Goal: Task Accomplishment & Management: Complete application form

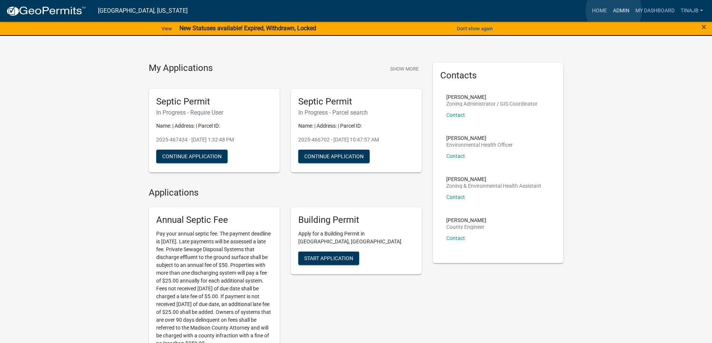
click at [613, 10] on link "Admin" at bounding box center [621, 11] width 22 height 14
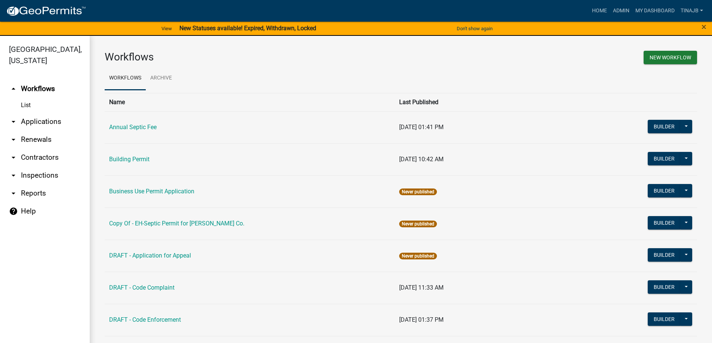
click at [41, 113] on link "arrow_drop_down Applications" at bounding box center [45, 122] width 90 height 18
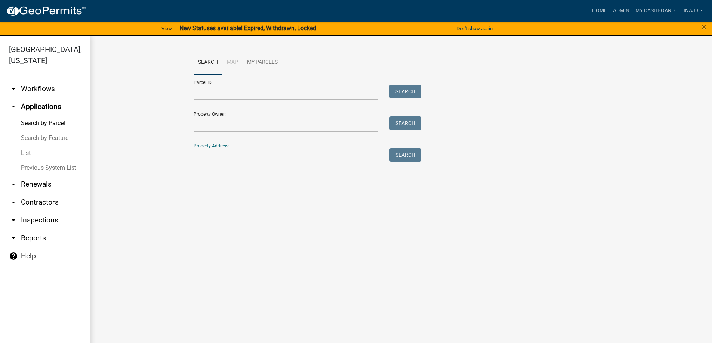
click at [213, 155] on input "Property Address:" at bounding box center [286, 155] width 185 height 15
type input "2188"
click at [400, 154] on button "Search" at bounding box center [405, 154] width 32 height 13
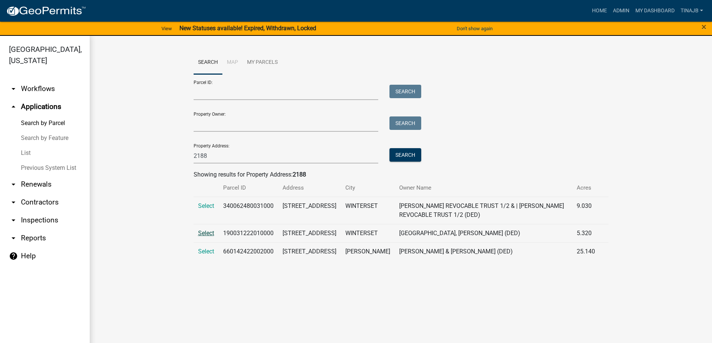
click at [207, 233] on span "Select" at bounding box center [206, 233] width 16 height 7
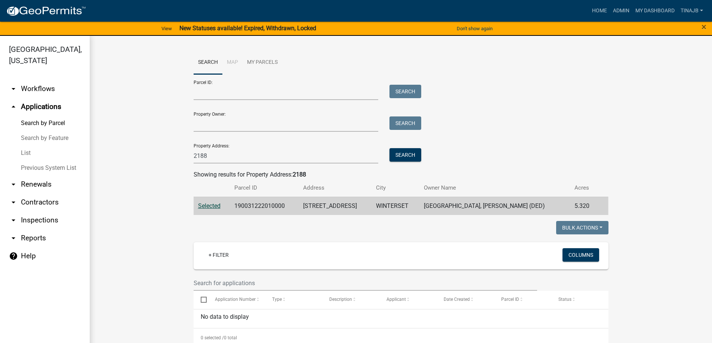
click at [203, 208] on span "Selected" at bounding box center [209, 206] width 22 height 7
click at [205, 204] on span "Selected" at bounding box center [209, 206] width 22 height 7
click at [614, 12] on link "Admin" at bounding box center [621, 11] width 22 height 14
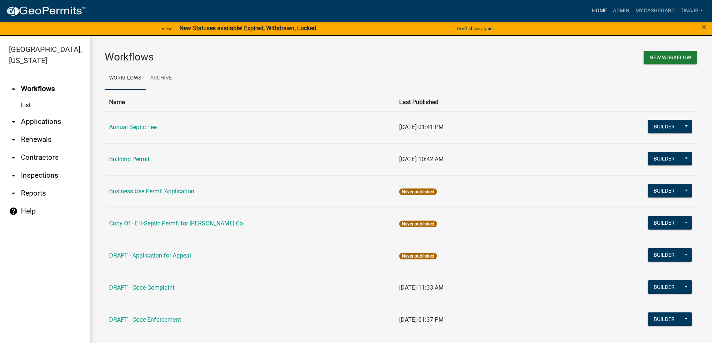
click at [591, 9] on link "Home" at bounding box center [599, 11] width 21 height 14
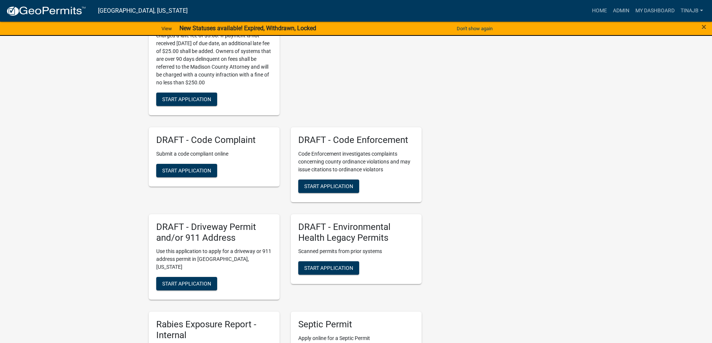
scroll to position [374, 0]
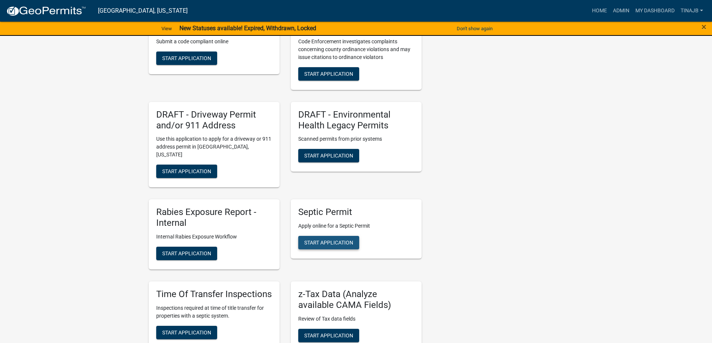
click at [333, 240] on span "Start Application" at bounding box center [328, 243] width 49 height 6
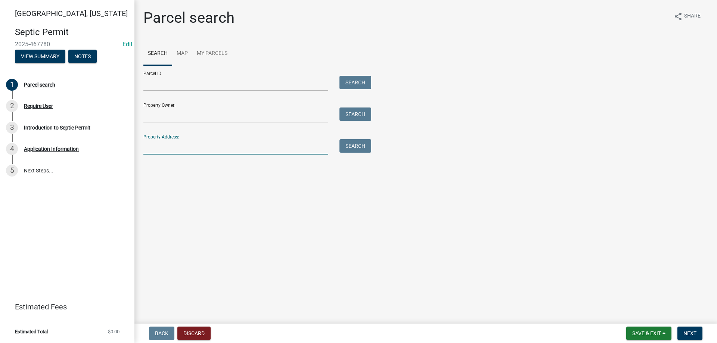
click at [158, 154] on input "Property Address:" at bounding box center [235, 146] width 185 height 15
click at [158, 115] on input "Property Owner:" at bounding box center [235, 115] width 185 height 15
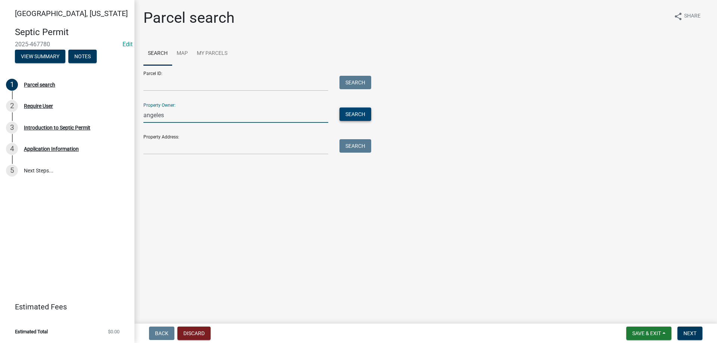
type input "angeles"
click at [359, 114] on button "Search" at bounding box center [356, 114] width 32 height 13
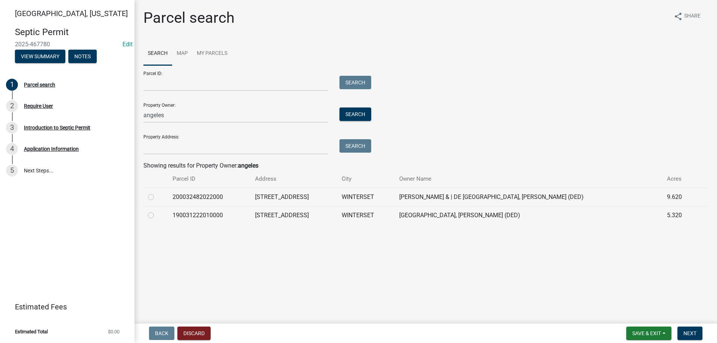
click at [157, 211] on label at bounding box center [157, 211] width 0 height 0
click at [157, 216] on input "radio" at bounding box center [159, 213] width 5 height 5
radio input "true"
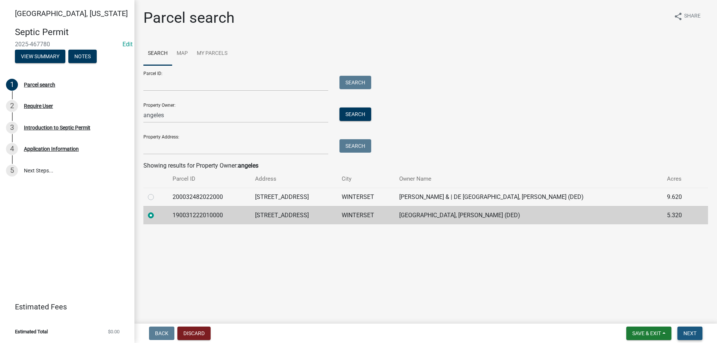
click at [696, 334] on span "Next" at bounding box center [690, 334] width 13 height 6
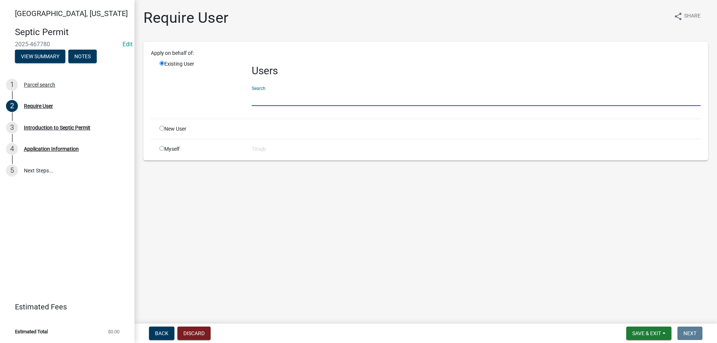
click at [280, 102] on input "text" at bounding box center [476, 98] width 449 height 15
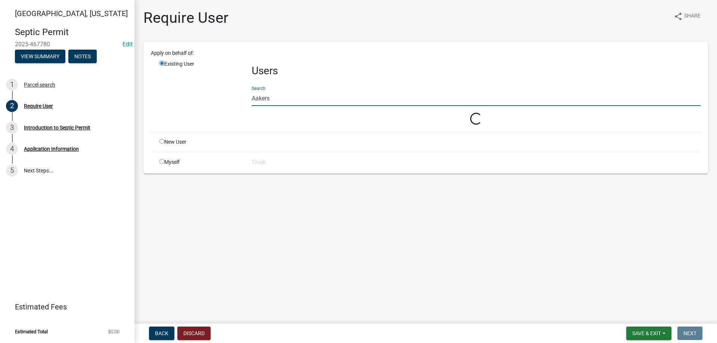
type input "Aakers"
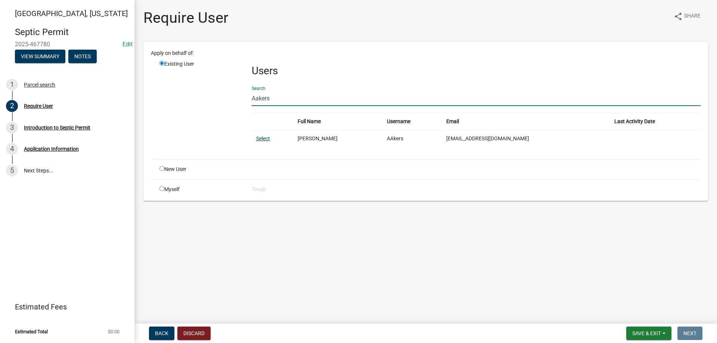
click at [266, 137] on link "Select" at bounding box center [263, 139] width 14 height 6
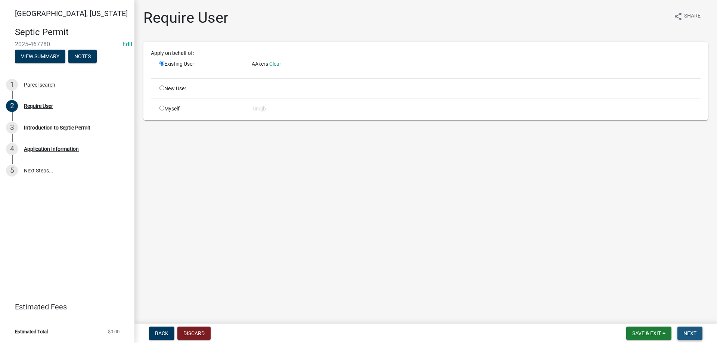
click at [690, 330] on button "Next" at bounding box center [690, 333] width 25 height 13
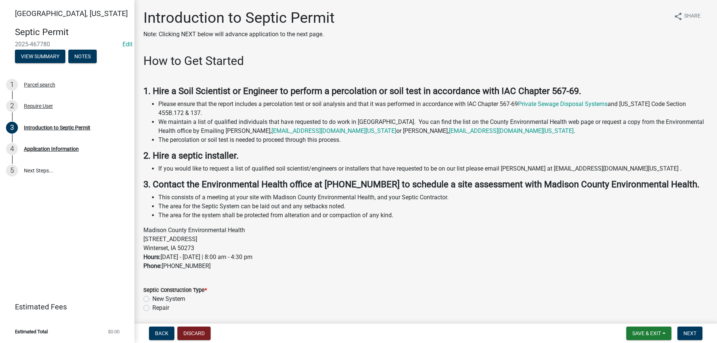
scroll to position [28, 0]
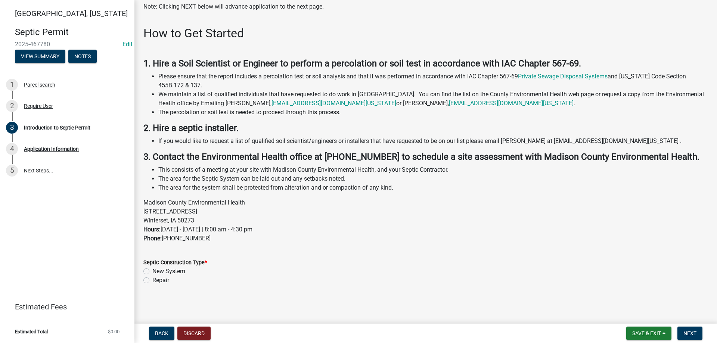
click at [152, 271] on label "New System" at bounding box center [168, 271] width 33 height 9
click at [152, 271] on input "New System" at bounding box center [154, 269] width 5 height 5
radio input "true"
click at [685, 334] on span "Next" at bounding box center [690, 334] width 13 height 6
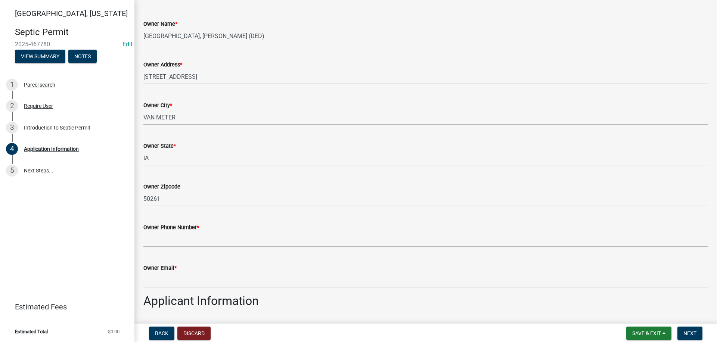
scroll to position [112, 0]
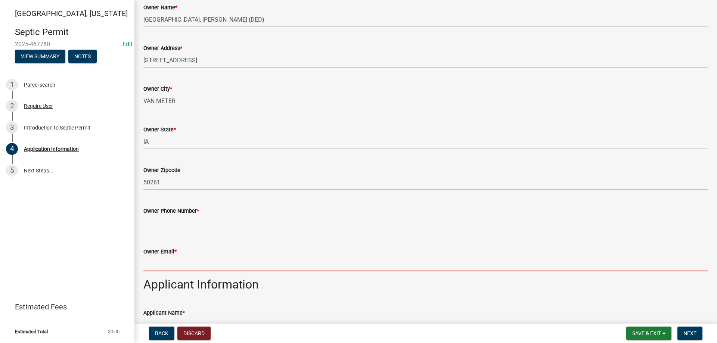
click at [145, 266] on input "Owner Email *" at bounding box center [425, 263] width 565 height 15
paste input "[PERSON_NAME] <[EMAIL_ADDRESS][DOMAIN_NAME]>"
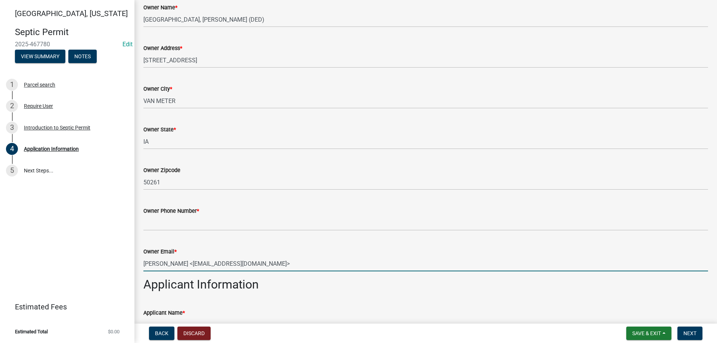
click at [181, 263] on input "[PERSON_NAME] <[EMAIL_ADDRESS][DOMAIN_NAME]>" at bounding box center [425, 263] width 565 height 15
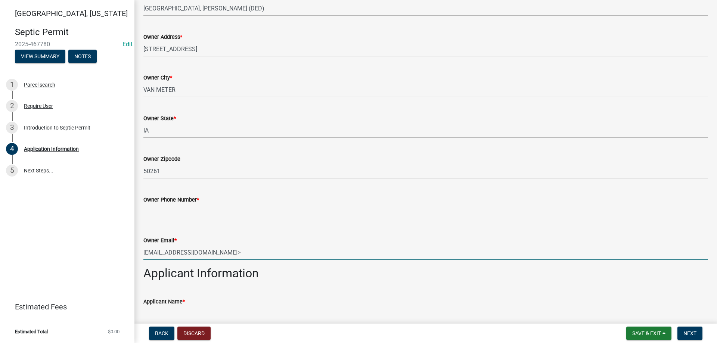
scroll to position [187, 0]
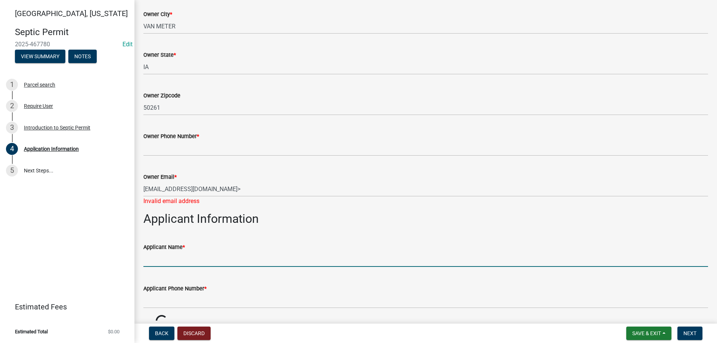
click at [154, 255] on input "Applicant Name *" at bounding box center [425, 259] width 565 height 15
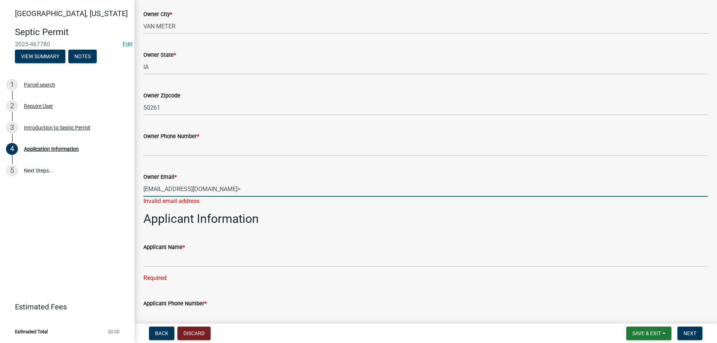
click at [220, 186] on input "[EMAIL_ADDRESS][DOMAIN_NAME]>" at bounding box center [425, 189] width 565 height 15
type input "[EMAIL_ADDRESS][DOMAIN_NAME]"
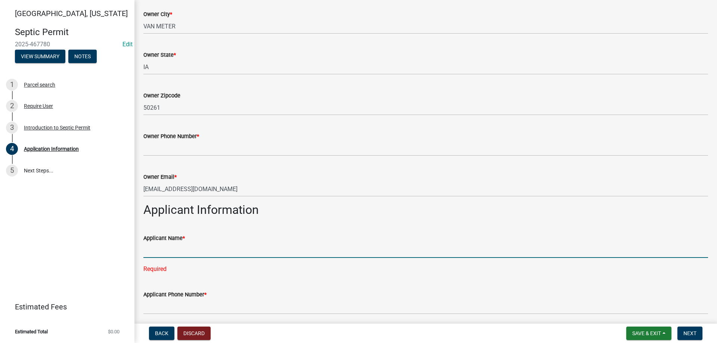
click at [169, 262] on div "Applicant Name * Required" at bounding box center [425, 248] width 565 height 50
click at [157, 250] on input "Applicant Name *" at bounding box center [425, 250] width 565 height 15
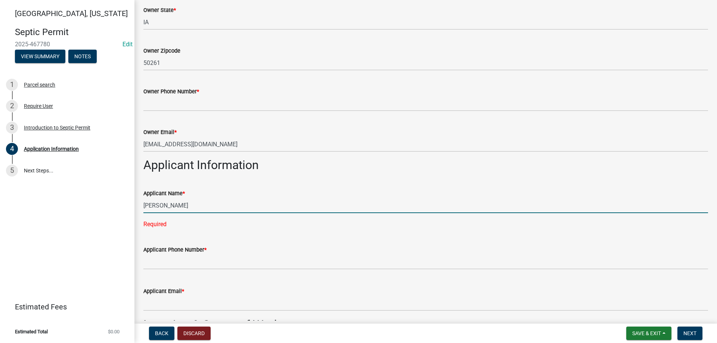
scroll to position [299, 0]
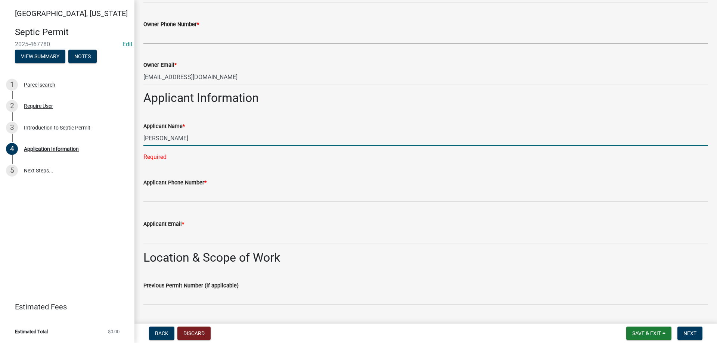
type input "[PERSON_NAME]"
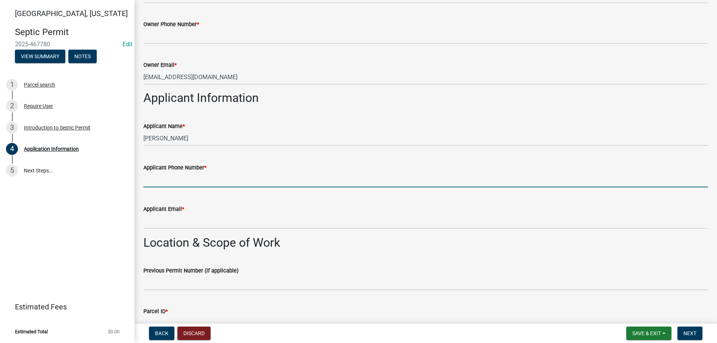
click at [147, 193] on wm-data-entity-input "Applicant Phone Number *" at bounding box center [425, 173] width 565 height 41
type input "[PHONE_NUMBER]"
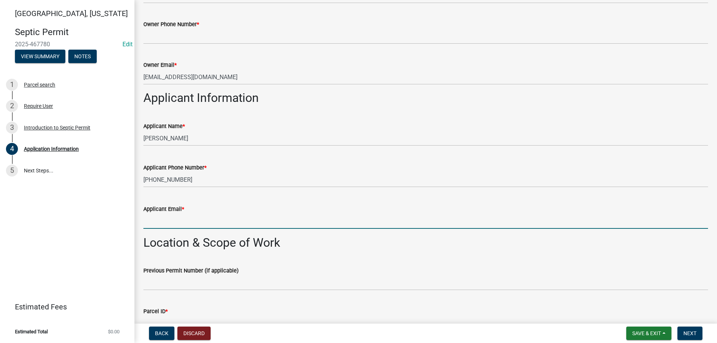
click at [169, 219] on input "Applicant Email *" at bounding box center [425, 221] width 565 height 15
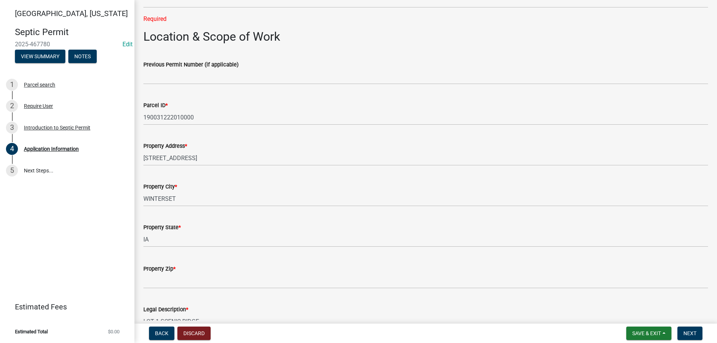
scroll to position [560, 0]
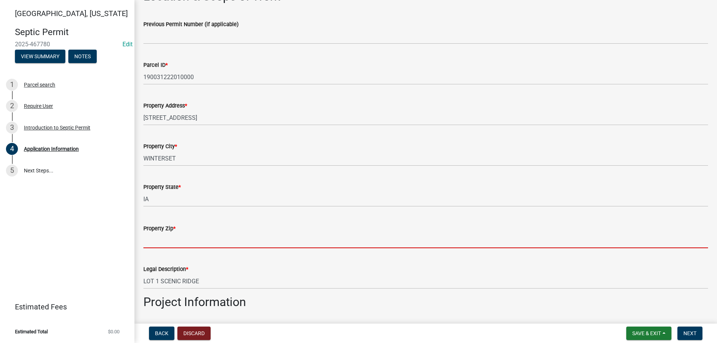
click at [159, 244] on input "Property Zip *" at bounding box center [425, 240] width 565 height 15
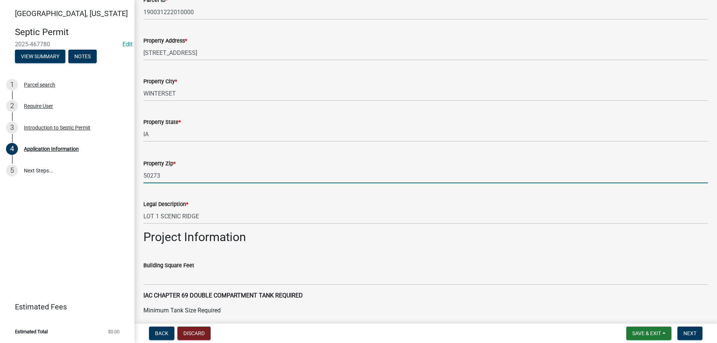
scroll to position [747, 0]
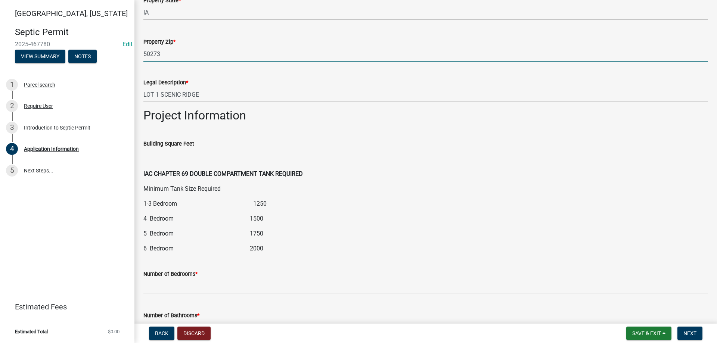
type input "50273"
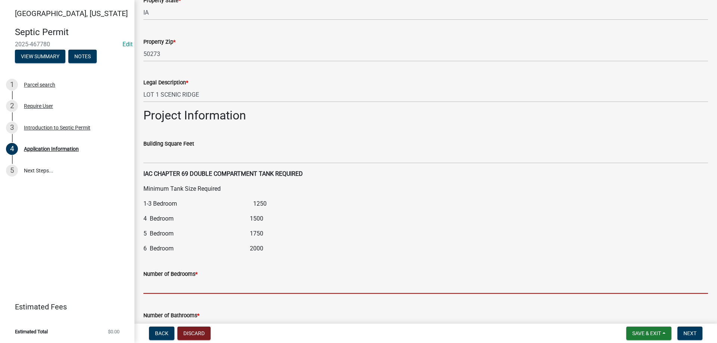
click at [161, 285] on input "text" at bounding box center [425, 286] width 565 height 15
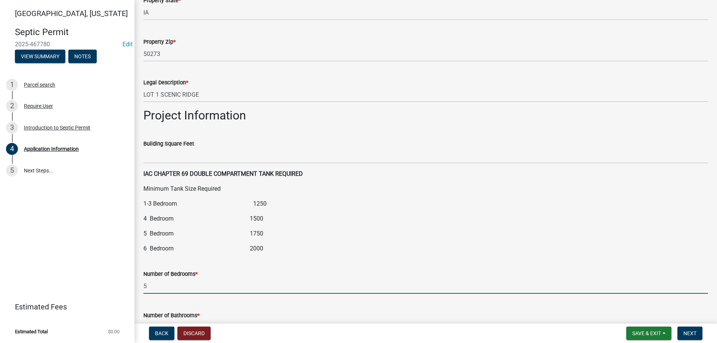
scroll to position [859, 0]
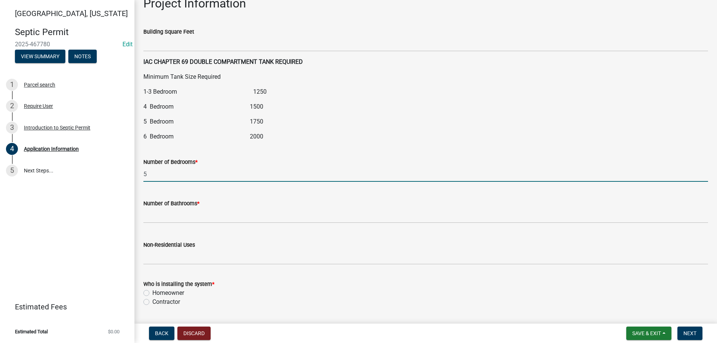
type input "5"
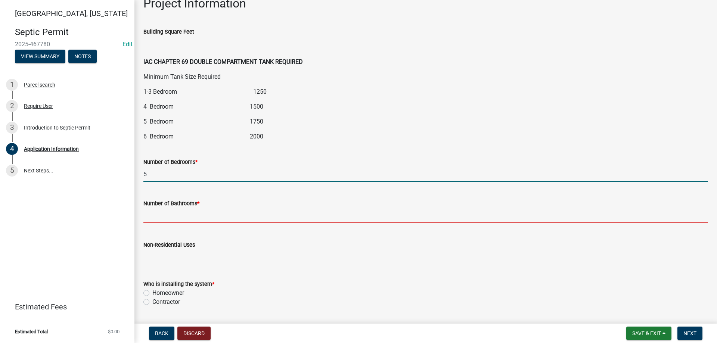
click at [171, 221] on input "text" at bounding box center [425, 215] width 565 height 15
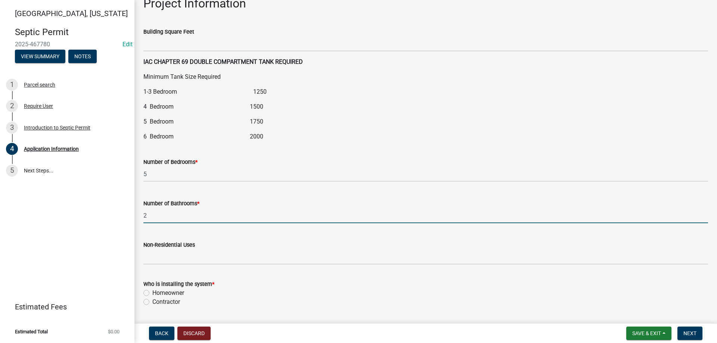
type input "2"
click at [152, 301] on label "Contractor" at bounding box center [166, 302] width 28 height 9
click at [152, 301] on input "Contractor" at bounding box center [154, 300] width 5 height 5
radio input "true"
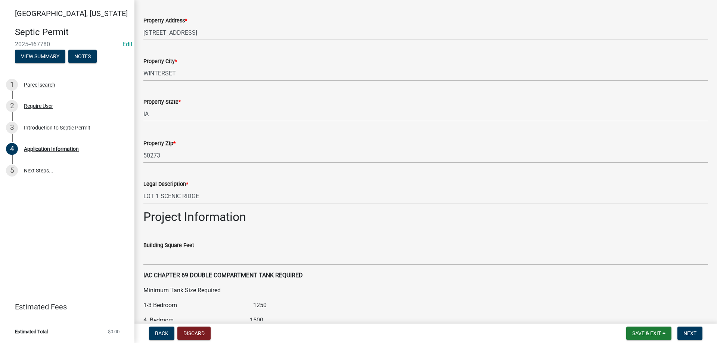
scroll to position [571, 0]
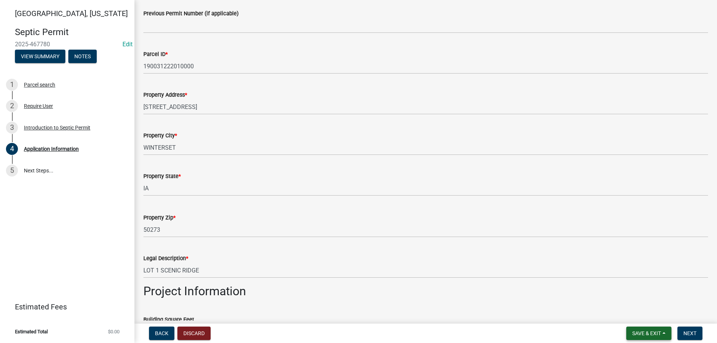
click at [644, 337] on span "Save & Exit" at bounding box center [647, 334] width 29 height 6
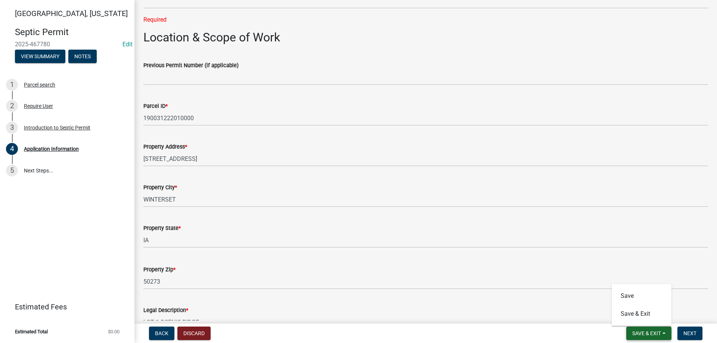
scroll to position [422, 0]
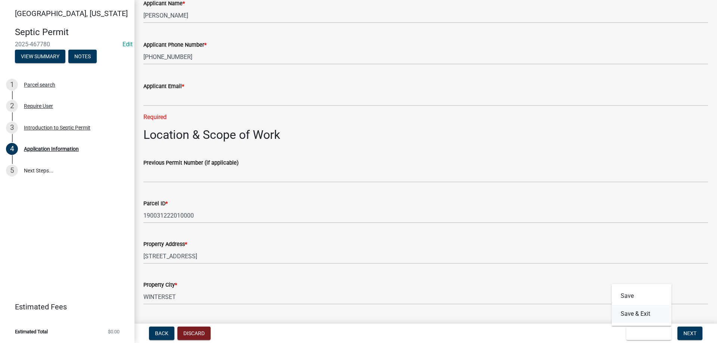
click at [639, 313] on button "Save & Exit" at bounding box center [642, 314] width 60 height 18
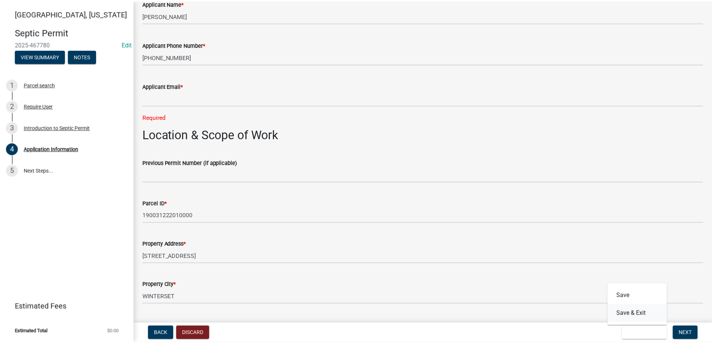
scroll to position [0, 0]
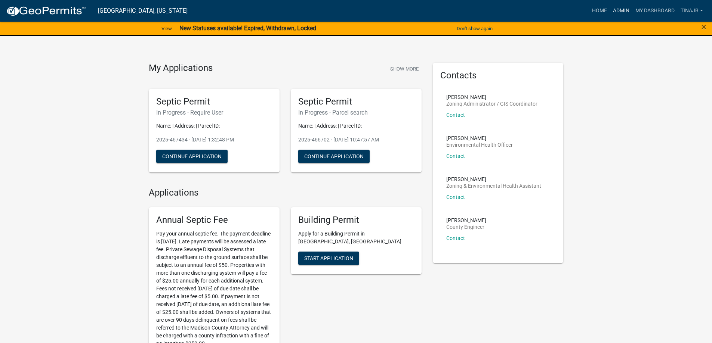
click at [621, 9] on link "Admin" at bounding box center [621, 11] width 22 height 14
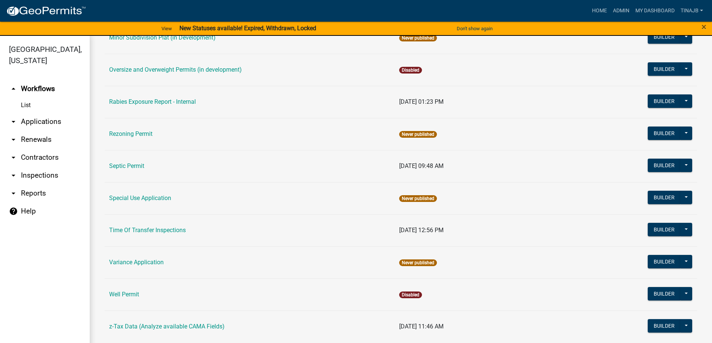
scroll to position [423, 0]
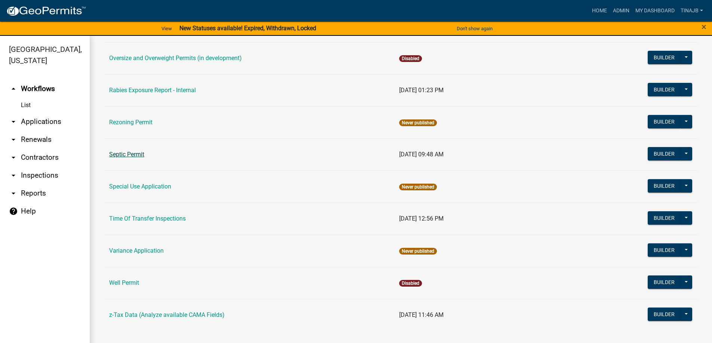
click at [136, 154] on link "Septic Permit" at bounding box center [126, 154] width 35 height 7
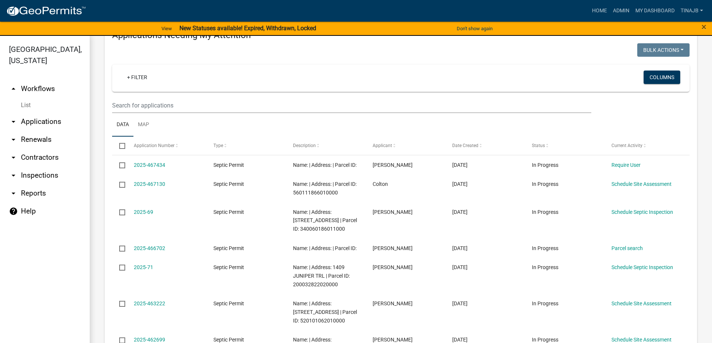
scroll to position [112, 0]
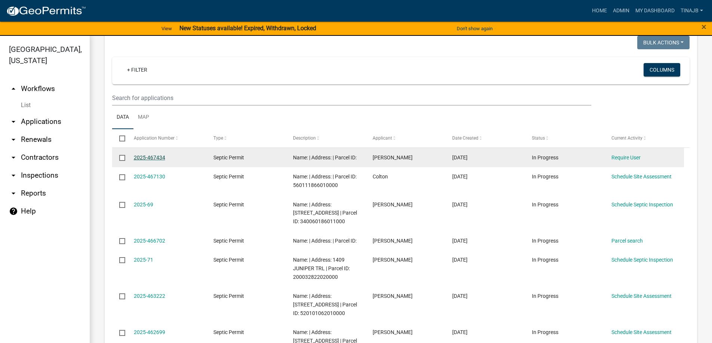
click at [148, 157] on link "2025-467434" at bounding box center [149, 158] width 31 height 6
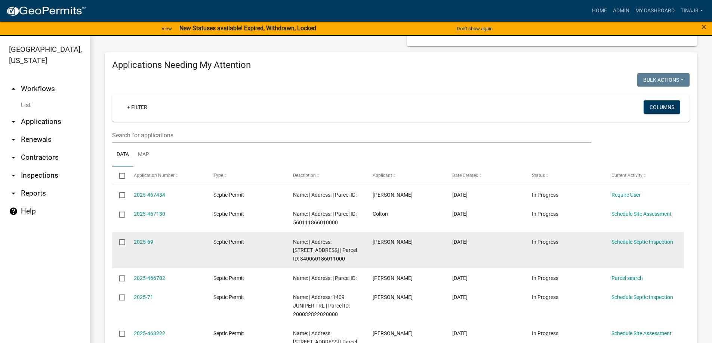
scroll to position [112, 0]
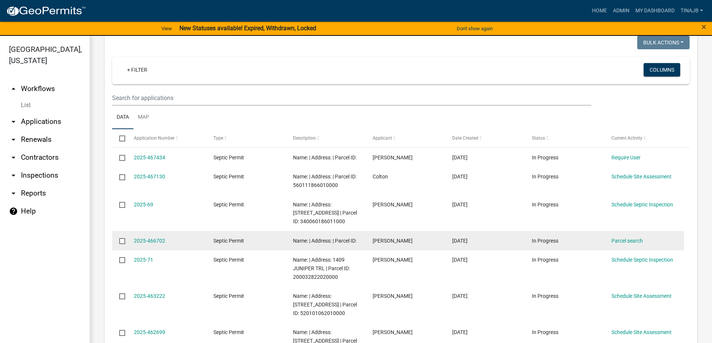
click at [121, 243] on input "checkbox" at bounding box center [121, 240] width 5 height 5
checkbox input "true"
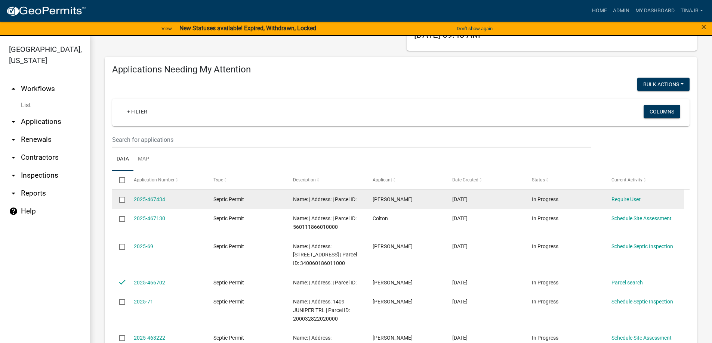
scroll to position [37, 0]
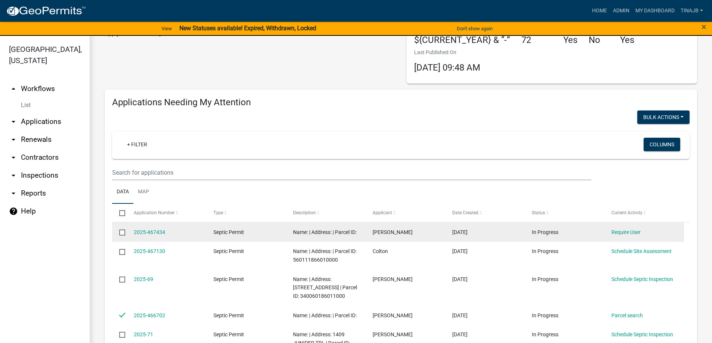
click at [123, 231] on input "checkbox" at bounding box center [121, 232] width 5 height 5
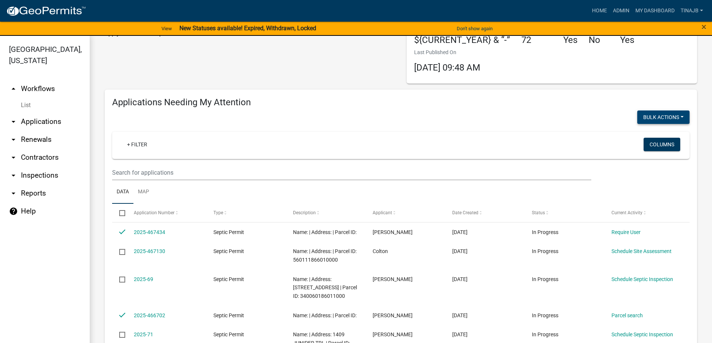
click at [651, 117] on button "Bulk Actions" at bounding box center [663, 117] width 52 height 13
click at [647, 136] on button "Void" at bounding box center [660, 137] width 60 height 18
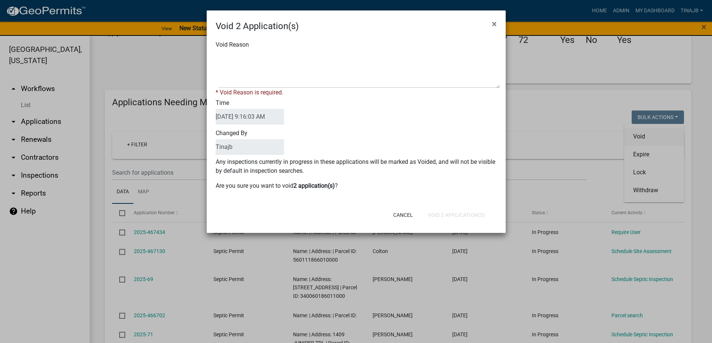
checkbox input "false"
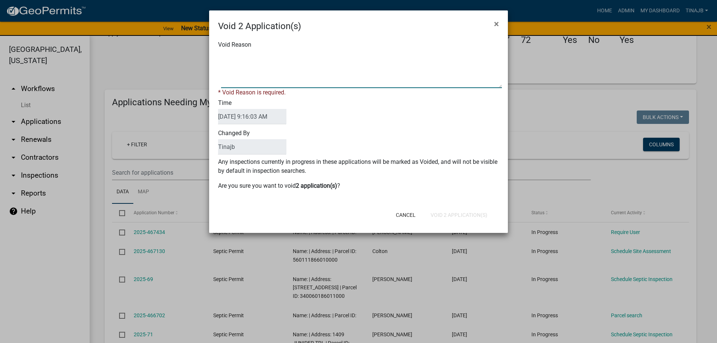
click at [224, 69] on textarea "Void Reason" at bounding box center [361, 69] width 281 height 37
type textarea "Search"
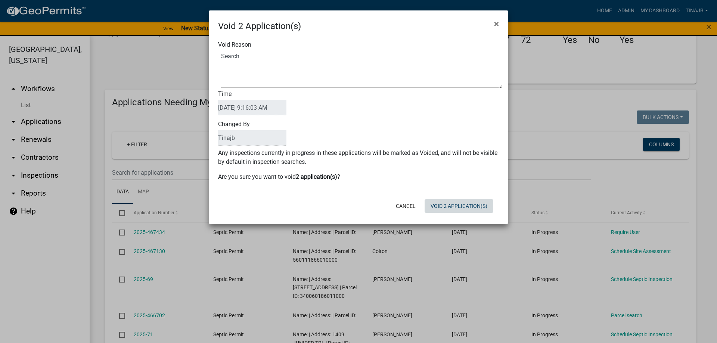
click at [444, 216] on div "Cancel Void 2 Application(s)" at bounding box center [407, 206] width 184 height 19
click at [445, 206] on button "Void 2 Application(s)" at bounding box center [459, 206] width 69 height 13
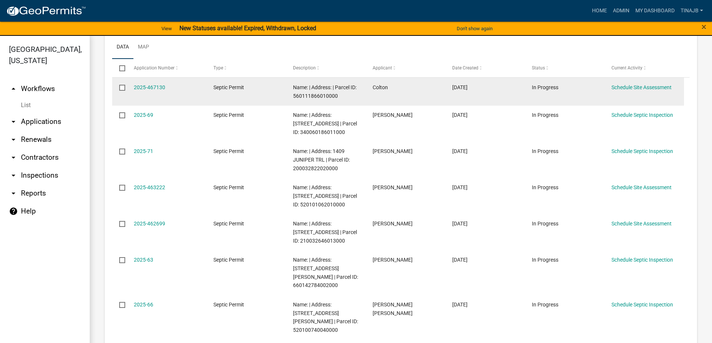
scroll to position [81, 0]
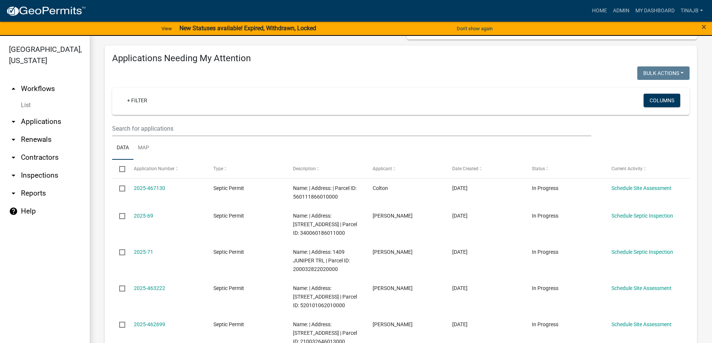
click at [45, 113] on link "arrow_drop_down Applications" at bounding box center [45, 122] width 90 height 18
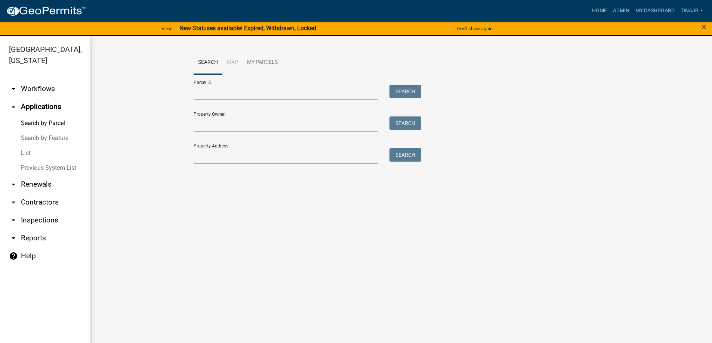
click at [216, 162] on input "Property Address:" at bounding box center [286, 155] width 185 height 15
click at [231, 126] on input "Property Owner:" at bounding box center [286, 124] width 185 height 15
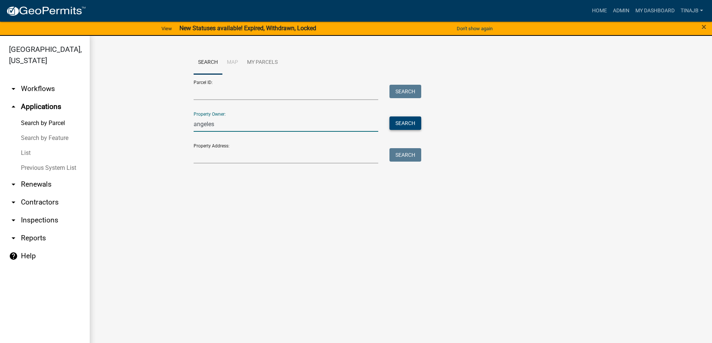
type input "angeles"
click at [416, 119] on button "Search" at bounding box center [405, 123] width 32 height 13
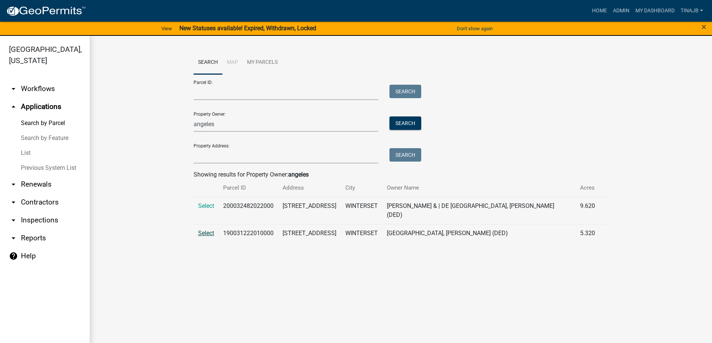
click at [205, 230] on span "Select" at bounding box center [206, 233] width 16 height 7
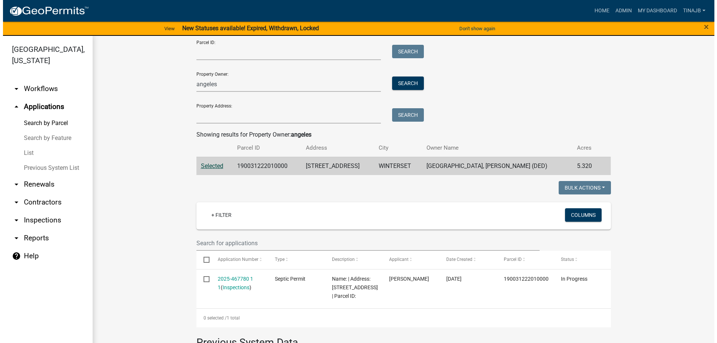
scroll to position [112, 0]
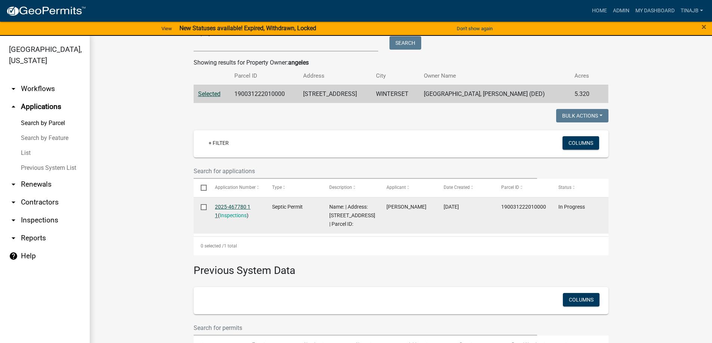
click at [237, 207] on link "2025-467780 1 1" at bounding box center [232, 211] width 35 height 15
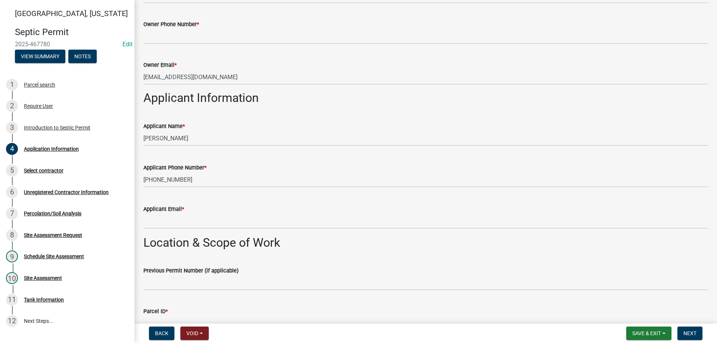
scroll to position [224, 0]
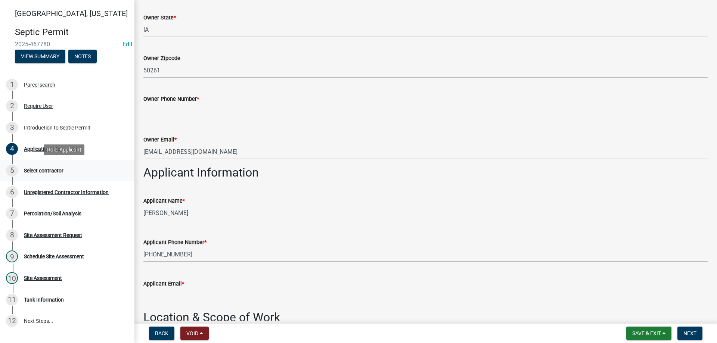
click at [44, 168] on div "Select contractor" at bounding box center [44, 170] width 40 height 5
click at [55, 171] on div "Select contractor" at bounding box center [44, 170] width 40 height 5
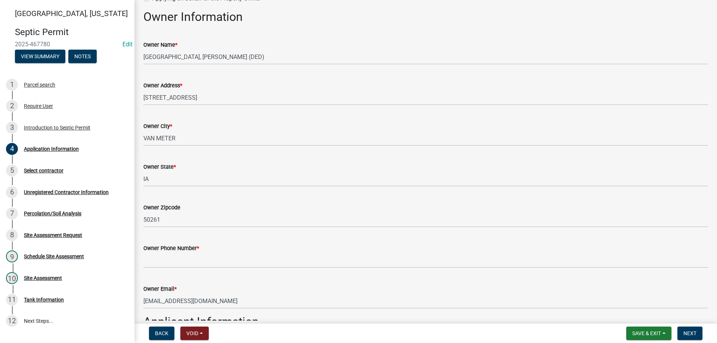
scroll to position [0, 0]
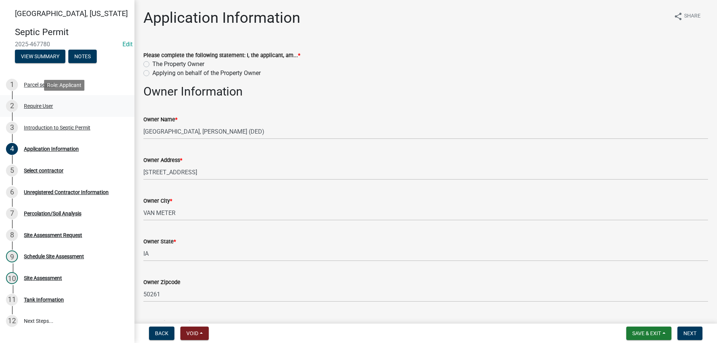
click at [37, 109] on div "Require User" at bounding box center [38, 105] width 29 height 5
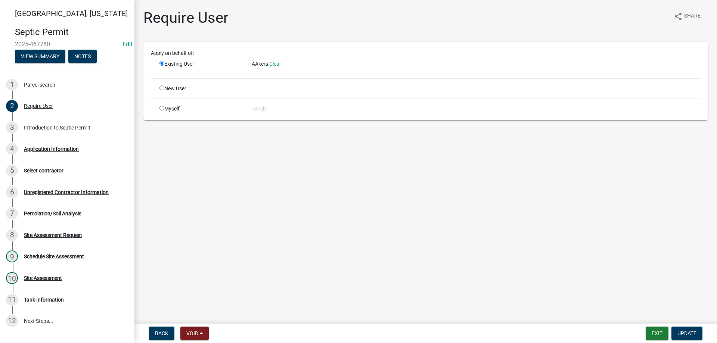
click at [261, 63] on span "AAkers" at bounding box center [260, 64] width 16 height 6
click at [186, 68] on div "Existing User" at bounding box center [200, 66] width 92 height 12
click at [178, 89] on div "New User" at bounding box center [200, 89] width 92 height 8
click at [158, 86] on div "New User" at bounding box center [200, 89] width 92 height 8
click at [160, 86] on input "radio" at bounding box center [162, 88] width 5 height 5
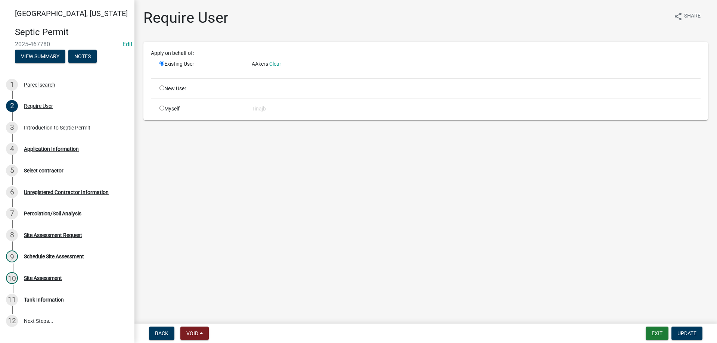
radio input "true"
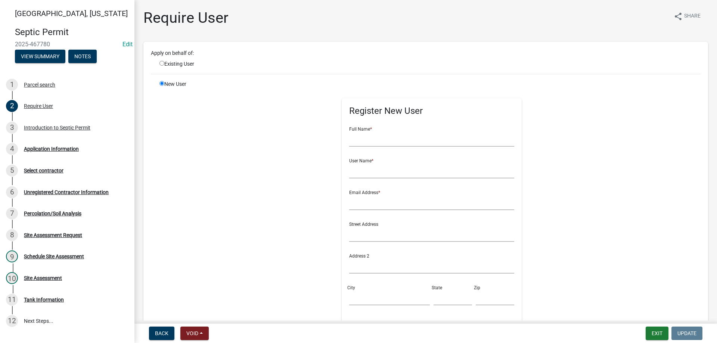
click at [160, 60] on div "Existing User" at bounding box center [200, 64] width 92 height 8
click at [162, 62] on input "radio" at bounding box center [162, 63] width 5 height 5
radio input "true"
radio input "false"
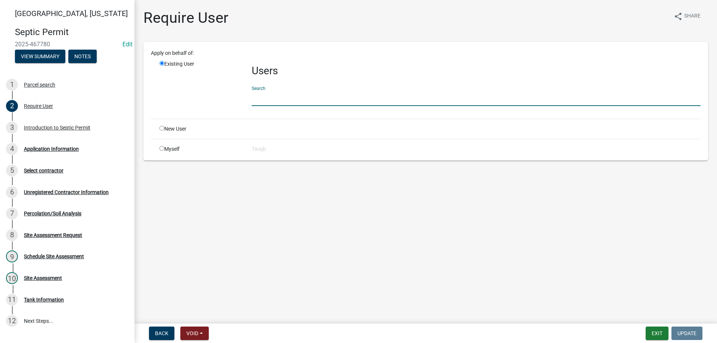
click at [295, 102] on input "text" at bounding box center [476, 98] width 449 height 15
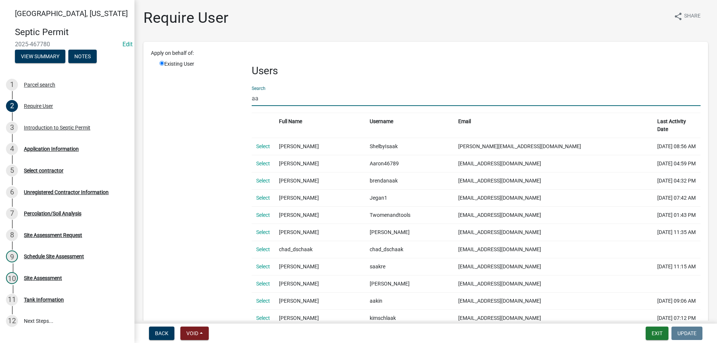
type input "a"
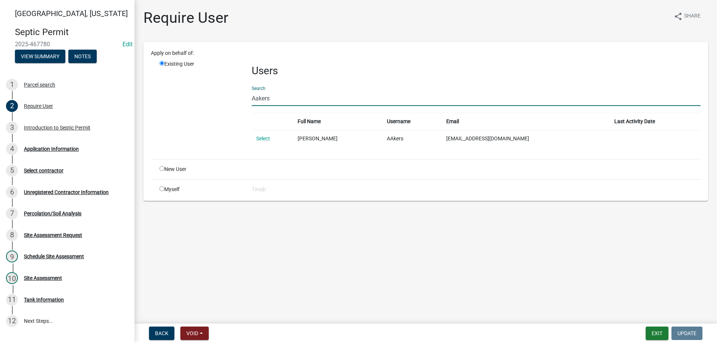
type input "Aakers"
click at [505, 135] on td "[EMAIL_ADDRESS][DOMAIN_NAME]" at bounding box center [526, 138] width 168 height 17
click at [509, 139] on td "[EMAIL_ADDRESS][DOMAIN_NAME]" at bounding box center [526, 138] width 168 height 17
click at [512, 138] on td "[EMAIL_ADDRESS][DOMAIN_NAME]" at bounding box center [526, 138] width 168 height 17
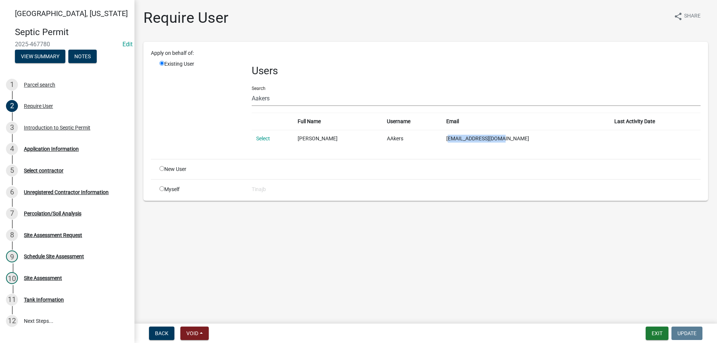
drag, startPoint x: 512, startPoint y: 138, endPoint x: 459, endPoint y: 139, distance: 53.4
click at [459, 139] on td "[EMAIL_ADDRESS][DOMAIN_NAME]" at bounding box center [526, 138] width 168 height 17
copy td "[EMAIL_ADDRESS][DOMAIN_NAME]"
click at [64, 149] on div "Application Information" at bounding box center [51, 148] width 55 height 5
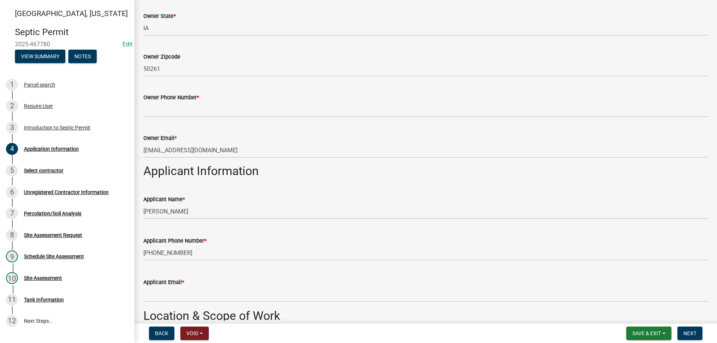
scroll to position [336, 0]
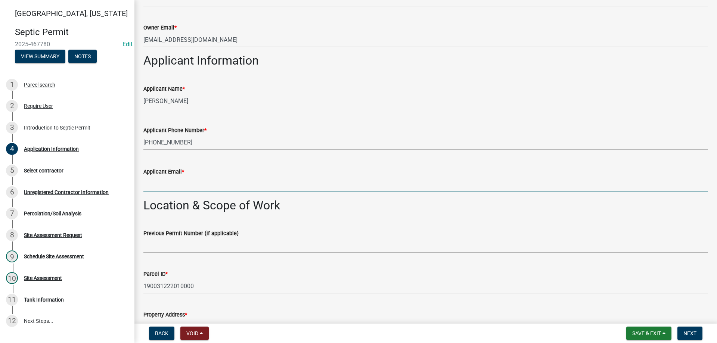
click at [158, 186] on input "Applicant Email *" at bounding box center [425, 183] width 565 height 15
paste input "[EMAIL_ADDRESS][DOMAIN_NAME]"
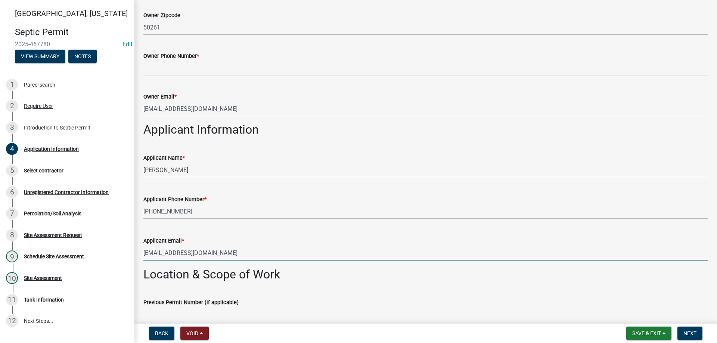
scroll to position [374, 0]
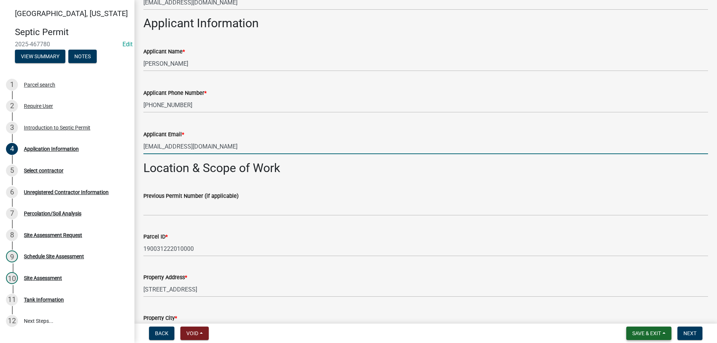
type input "[EMAIL_ADDRESS][DOMAIN_NAME]"
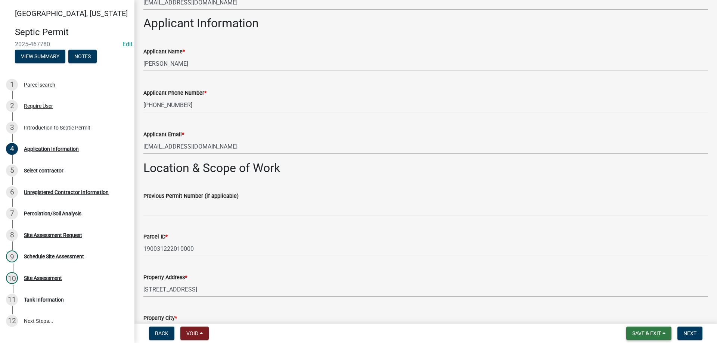
click at [636, 337] on button "Save & Exit" at bounding box center [649, 333] width 45 height 13
click at [635, 316] on button "Save & Exit" at bounding box center [642, 314] width 60 height 18
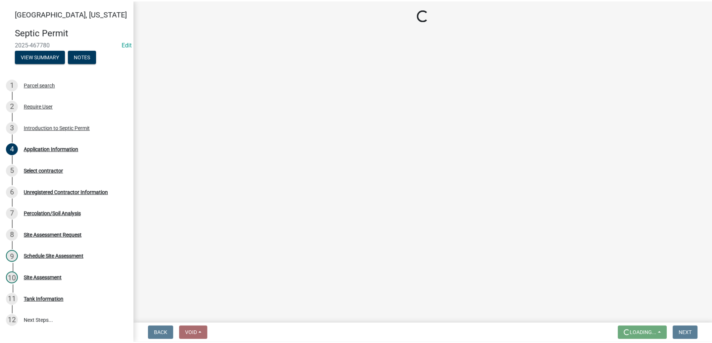
scroll to position [0, 0]
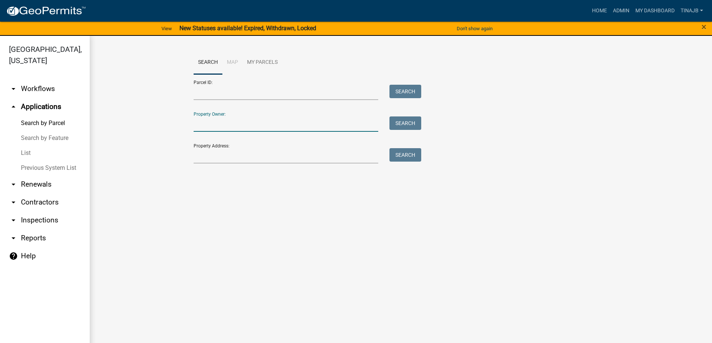
click at [215, 127] on input "Property Owner:" at bounding box center [286, 124] width 185 height 15
type input "angeles"
click at [402, 127] on button "Search" at bounding box center [405, 123] width 32 height 13
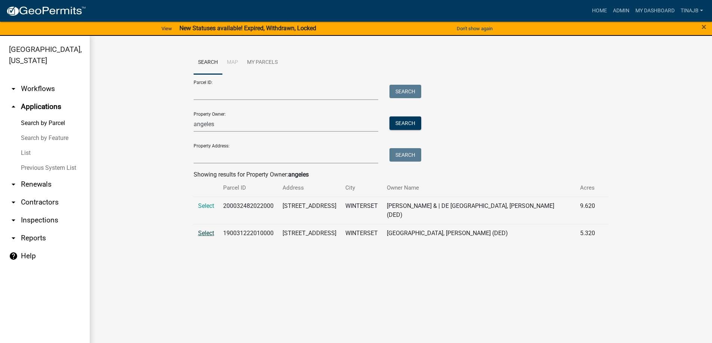
click at [203, 230] on span "Select" at bounding box center [206, 233] width 16 height 7
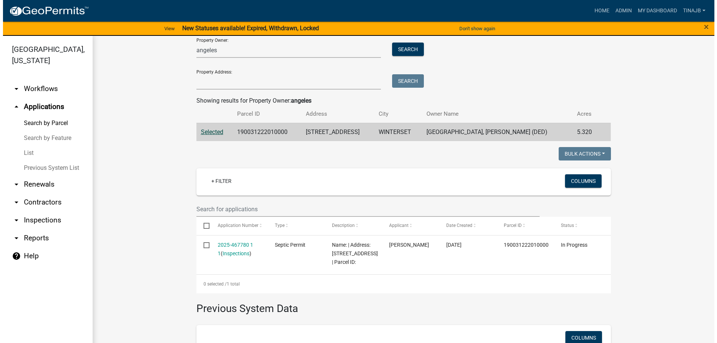
scroll to position [75, 0]
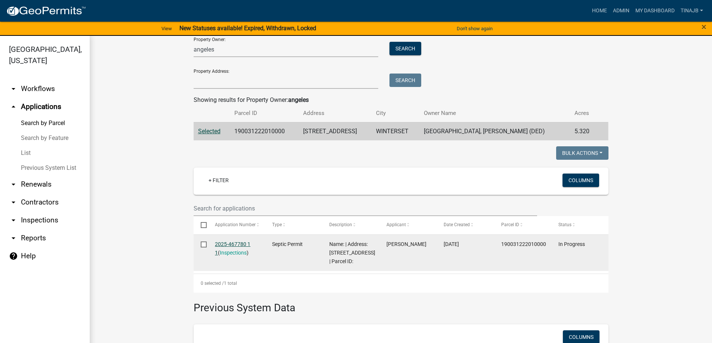
click at [225, 245] on link "2025-467780 1 1" at bounding box center [232, 248] width 35 height 15
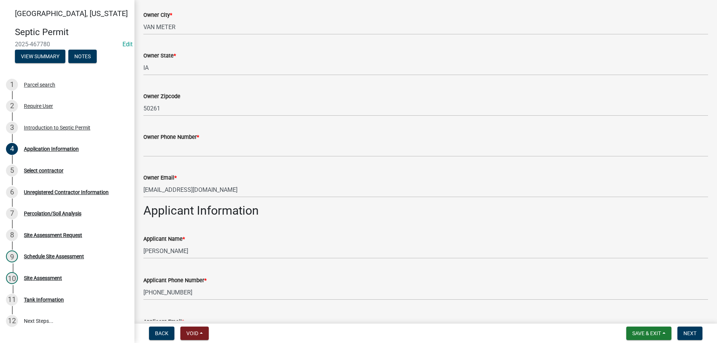
scroll to position [187, 0]
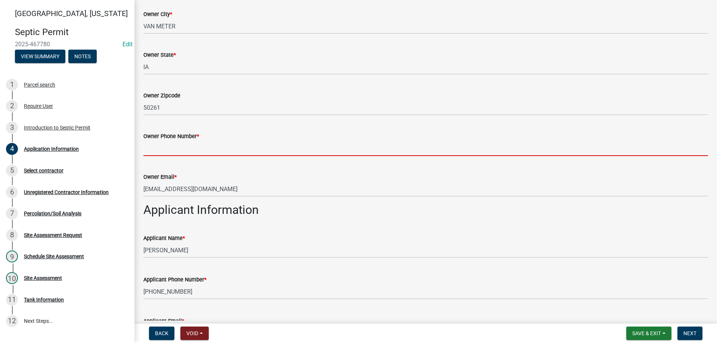
click at [148, 148] on input "Owner Phone Number *" at bounding box center [425, 148] width 565 height 15
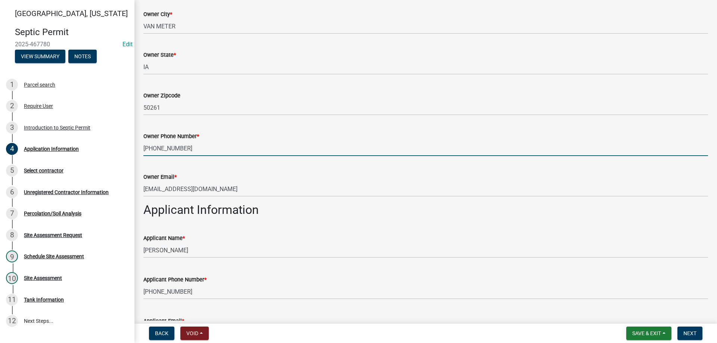
type input "[PHONE_NUMBER]"
click at [253, 169] on div "Owner Email * [EMAIL_ADDRESS][DOMAIN_NAME]" at bounding box center [425, 179] width 565 height 35
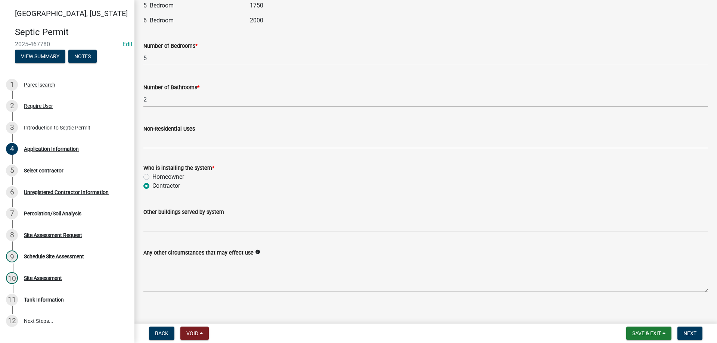
scroll to position [967, 0]
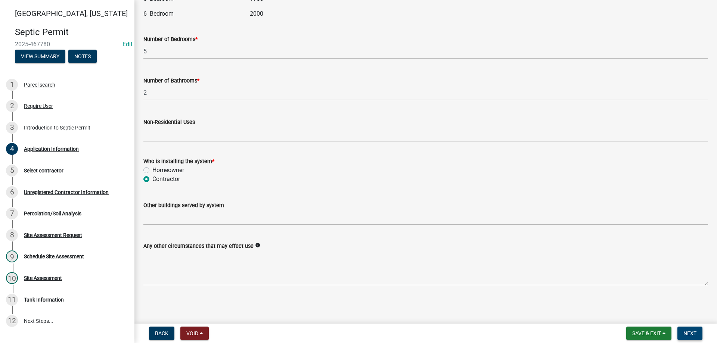
click at [687, 335] on span "Next" at bounding box center [690, 334] width 13 height 6
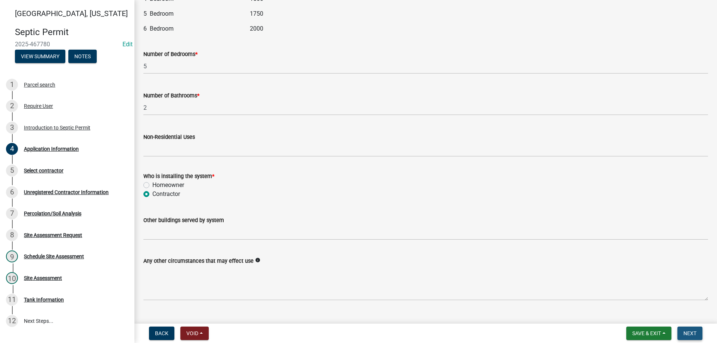
scroll to position [982, 0]
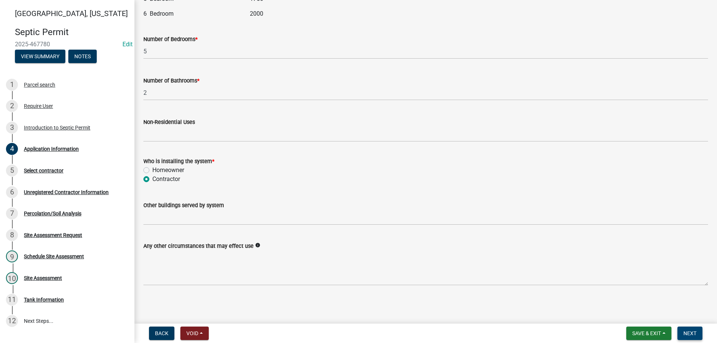
click at [687, 335] on span "Next" at bounding box center [690, 334] width 13 height 6
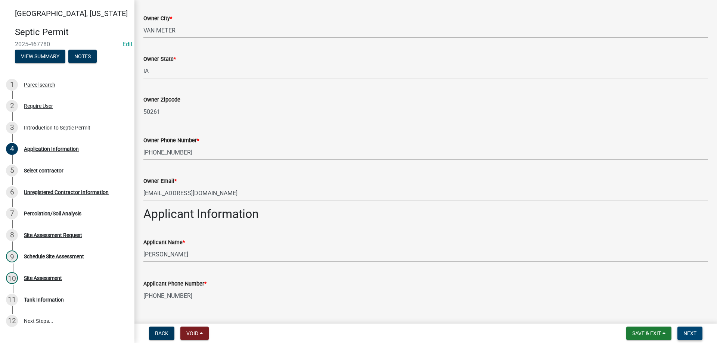
scroll to position [0, 0]
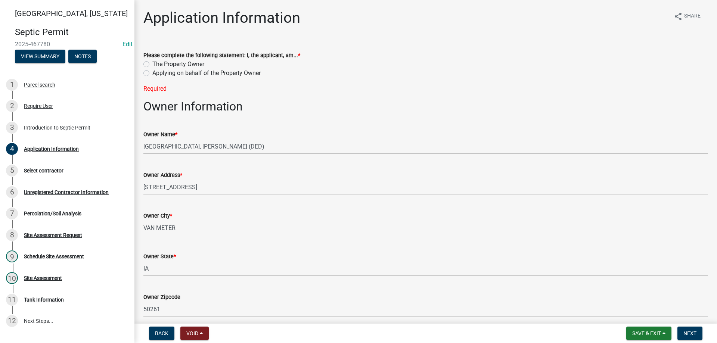
click at [152, 76] on label "Applying on behalf of the Property Owner" at bounding box center [206, 73] width 108 height 9
click at [152, 74] on input "Applying on behalf of the Property Owner" at bounding box center [154, 71] width 5 height 5
radio input "true"
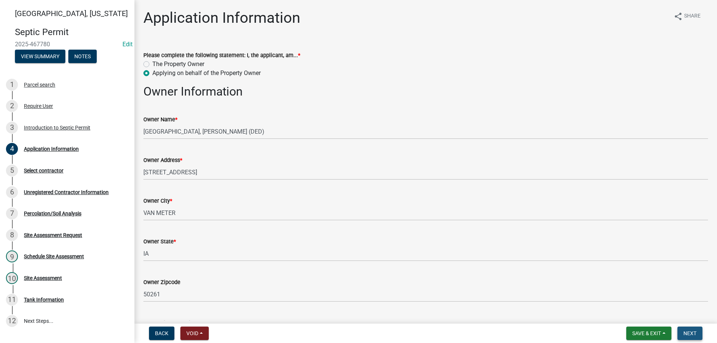
click at [693, 334] on span "Next" at bounding box center [690, 334] width 13 height 6
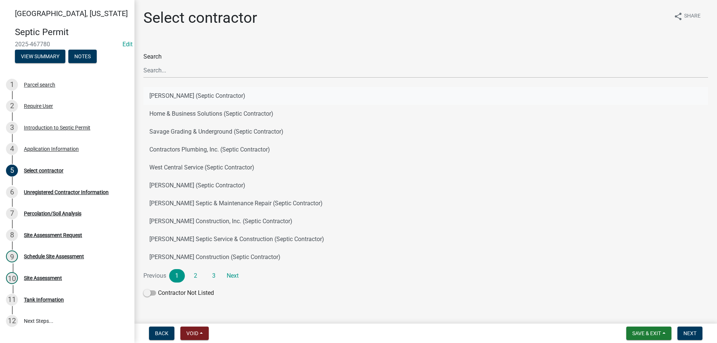
click at [176, 98] on button "[PERSON_NAME] (Septic Contractor)" at bounding box center [425, 96] width 565 height 18
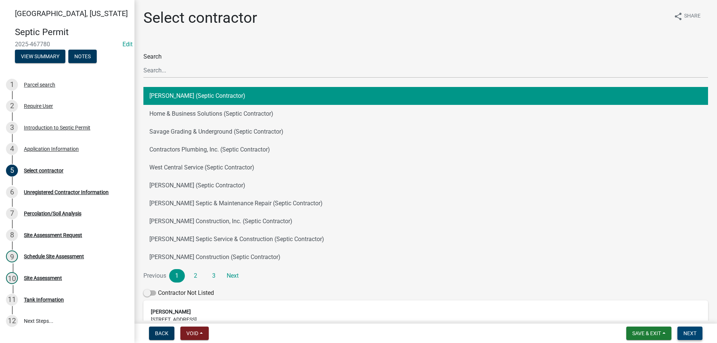
click at [690, 335] on span "Next" at bounding box center [690, 334] width 13 height 6
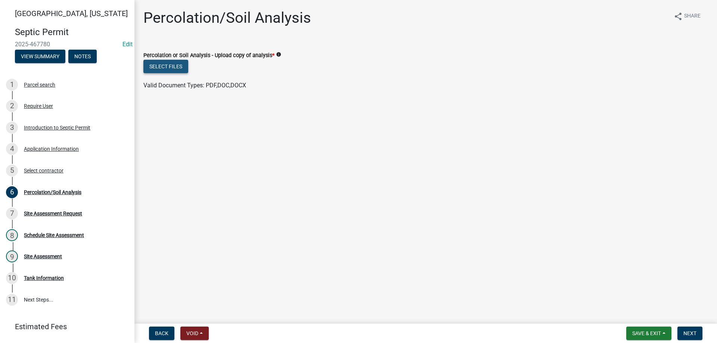
click at [166, 70] on button "Select files" at bounding box center [165, 66] width 45 height 13
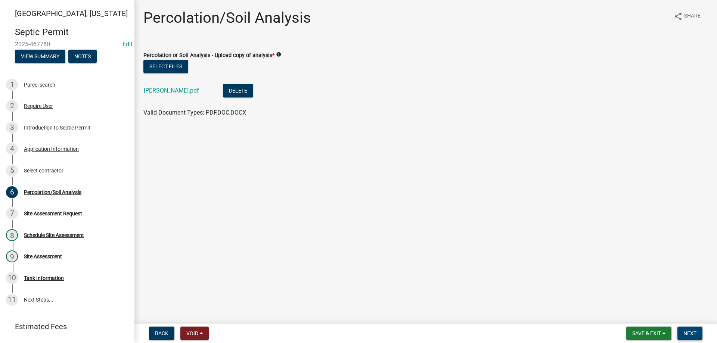
click at [692, 333] on span "Next" at bounding box center [690, 334] width 13 height 6
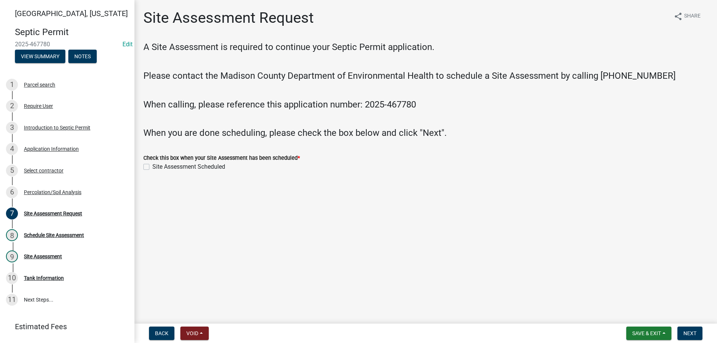
click at [152, 167] on label "Site Assessment Scheduled" at bounding box center [188, 167] width 73 height 9
click at [152, 167] on input "Site Assessment Scheduled" at bounding box center [154, 165] width 5 height 5
checkbox input "true"
click at [695, 337] on span "Next" at bounding box center [690, 334] width 13 height 6
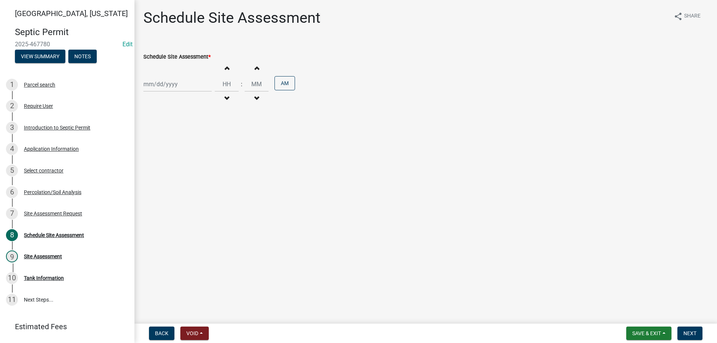
select select "8"
select select "2025"
click at [160, 86] on div "[PERSON_NAME] Feb Mar Apr [PERSON_NAME][DATE] Oct Nov [DATE] 1526 1527 1528 152…" at bounding box center [177, 84] width 68 height 15
click at [203, 164] on div "22" at bounding box center [199, 160] width 12 height 12
type input "[DATE]"
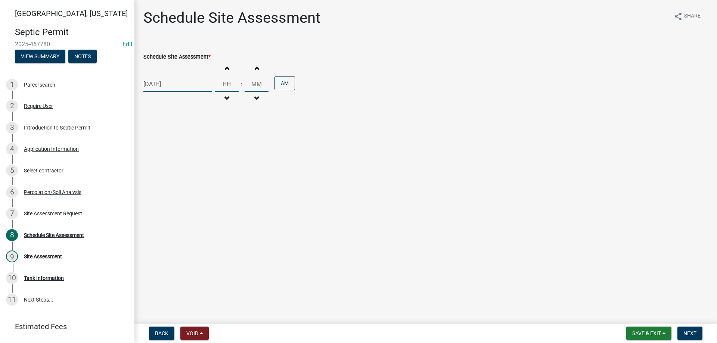
click at [226, 86] on input "Hours" at bounding box center [227, 84] width 24 height 15
type input "10"
type input "00"
click at [257, 82] on input "00" at bounding box center [257, 84] width 24 height 15
click at [276, 87] on button "AM" at bounding box center [285, 83] width 21 height 14
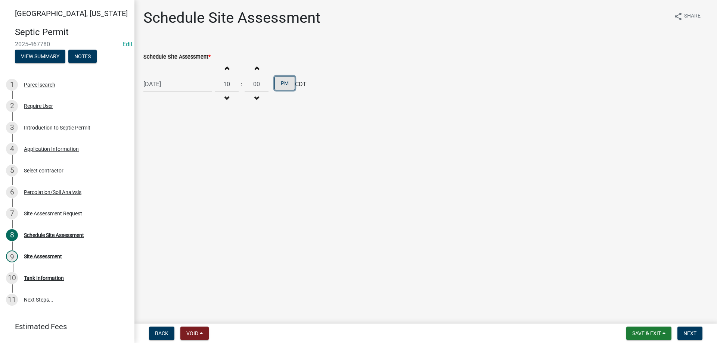
click at [276, 86] on button "PM" at bounding box center [285, 83] width 21 height 14
click at [688, 333] on span "Next" at bounding box center [690, 334] width 13 height 6
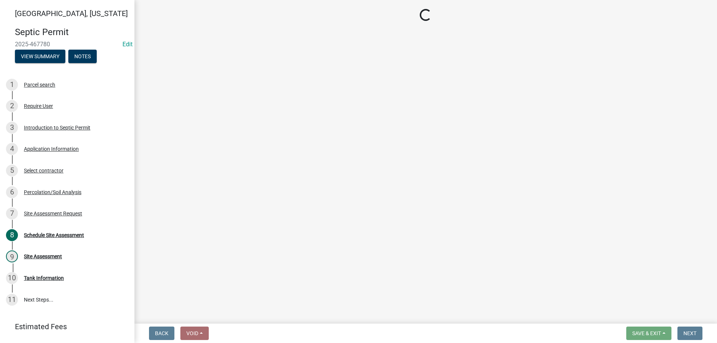
select select "dbe3a1b9-a4b3-48fa-b9c0-fee70399abae"
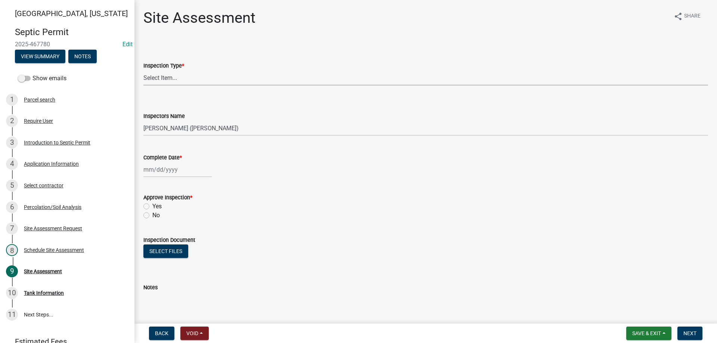
click at [165, 81] on select "Select Item... Site Assessment" at bounding box center [425, 77] width 565 height 15
click at [143, 70] on select "Select Item... Site Assessment" at bounding box center [425, 77] width 565 height 15
select select "cee7aade-c60a-47dc-8b48-e4cdff881902"
click at [164, 126] on select "Select Item... [PERSON_NAME] ([PERSON_NAME]) [PERSON_NAME] ([PERSON_NAME]) [PER…" at bounding box center [425, 128] width 565 height 15
click at [143, 121] on select "Select Item... [PERSON_NAME] ([PERSON_NAME]) [PERSON_NAME] ([PERSON_NAME]) [PER…" at bounding box center [425, 128] width 565 height 15
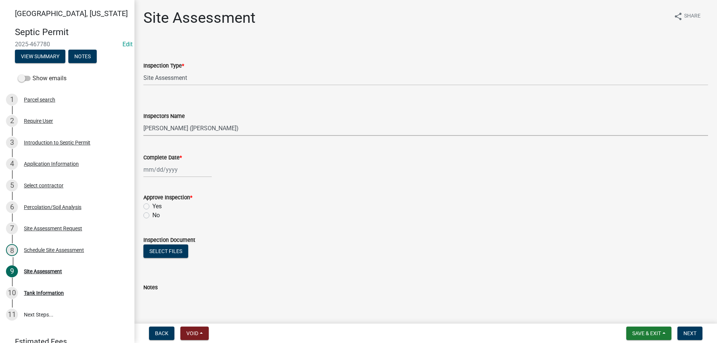
click at [170, 175] on div at bounding box center [177, 169] width 68 height 15
select select "8"
select select "2025"
click at [201, 242] on div "22" at bounding box center [199, 245] width 12 height 12
type input "[DATE]"
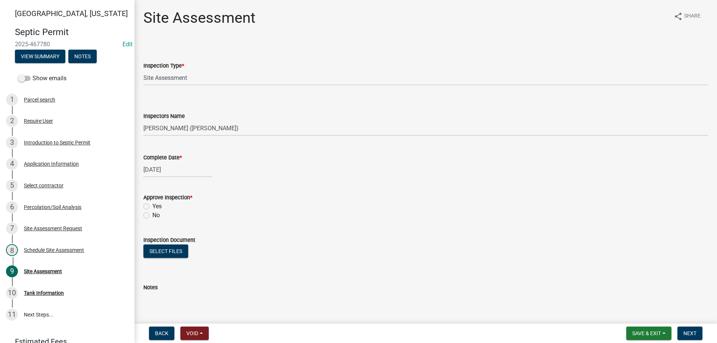
click at [152, 207] on label "Yes" at bounding box center [156, 206] width 9 height 9
click at [152, 207] on input "Yes" at bounding box center [154, 204] width 5 height 5
radio input "true"
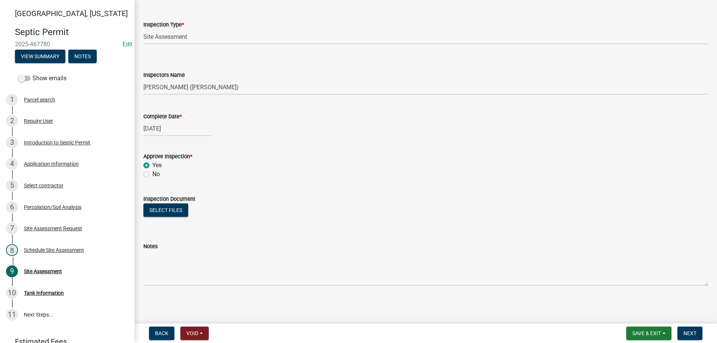
scroll to position [41, 0]
click at [691, 334] on span "Next" at bounding box center [690, 334] width 13 height 6
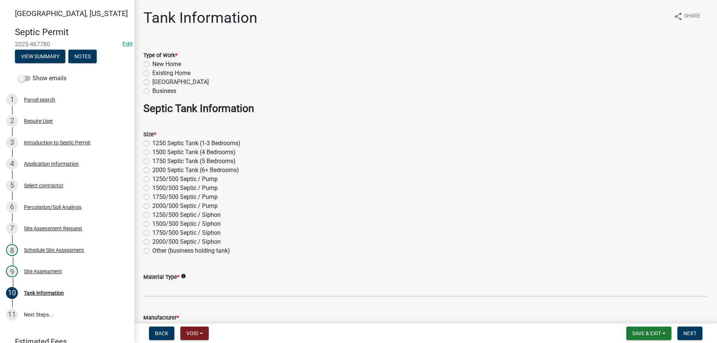
click at [152, 62] on label "New Home" at bounding box center [166, 64] width 29 height 9
click at [152, 62] on input "New Home" at bounding box center [154, 62] width 5 height 5
radio input "true"
click at [152, 171] on label "2000 Septic Tank (6+ Bedrooms)" at bounding box center [195, 170] width 87 height 9
click at [152, 171] on input "2000 Septic Tank (6+ Bedrooms)" at bounding box center [154, 168] width 5 height 5
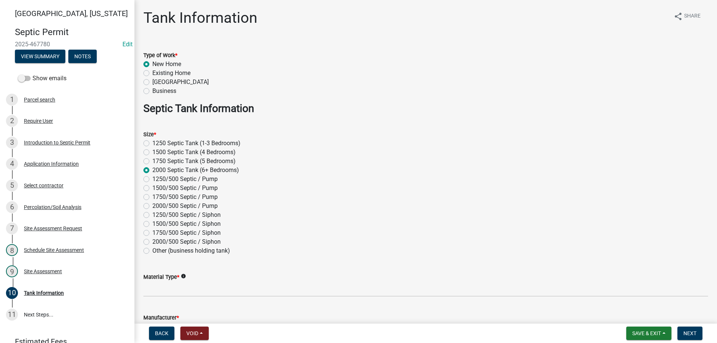
radio input "true"
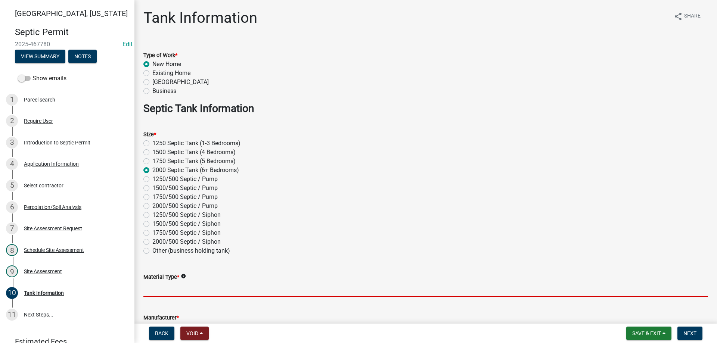
click at [160, 291] on input "Material Type *" at bounding box center [425, 289] width 565 height 15
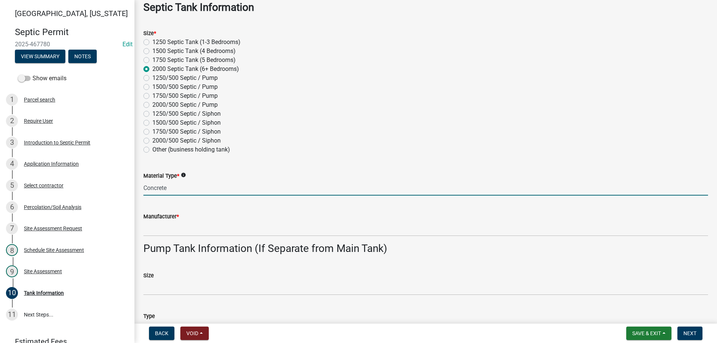
scroll to position [112, 0]
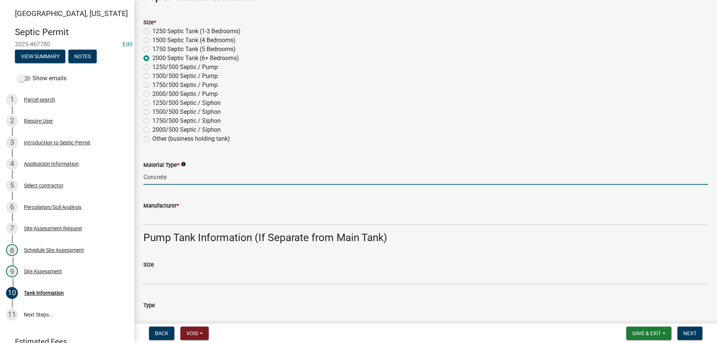
type input "Concrete"
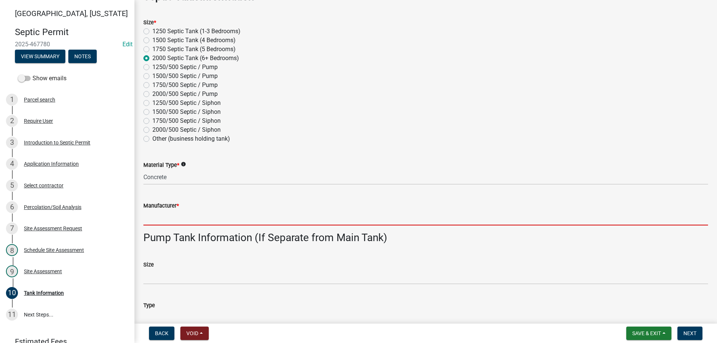
click at [177, 221] on input "Manufacturer *" at bounding box center [425, 217] width 565 height 15
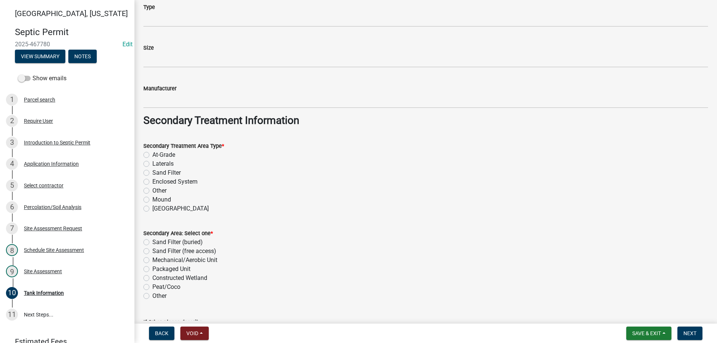
scroll to position [523, 0]
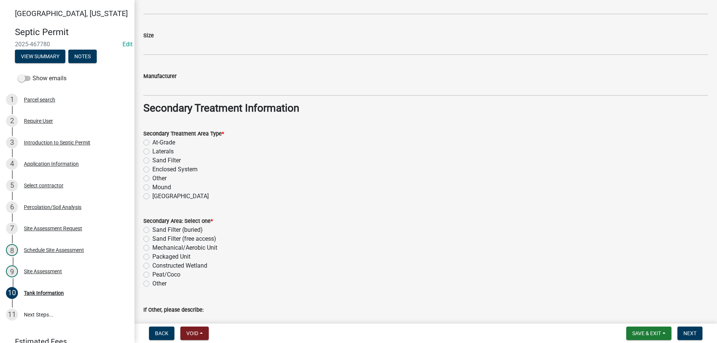
type input "Listers"
click at [152, 163] on label "Sand Filter" at bounding box center [166, 160] width 28 height 9
click at [152, 161] on input "Sand Filter" at bounding box center [154, 158] width 5 height 5
radio input "true"
click at [152, 231] on label "Sand Filter (buried)" at bounding box center [177, 230] width 50 height 9
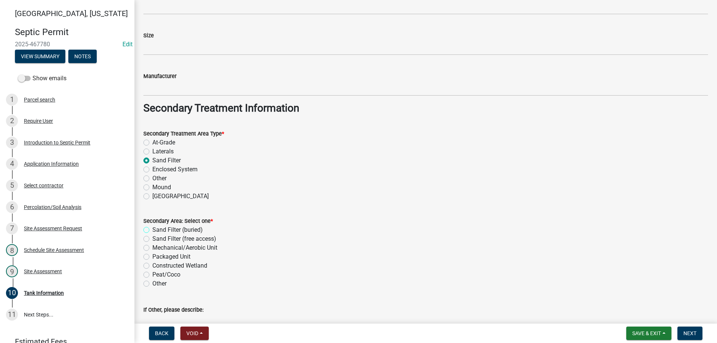
click at [152, 231] on input "Sand Filter (buried)" at bounding box center [154, 228] width 5 height 5
radio input "true"
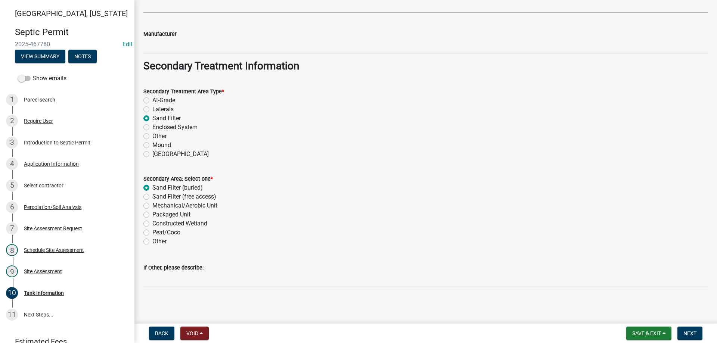
scroll to position [567, 0]
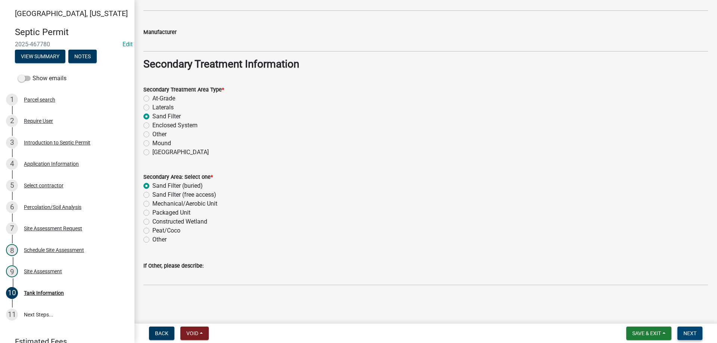
click at [698, 331] on button "Next" at bounding box center [690, 333] width 25 height 13
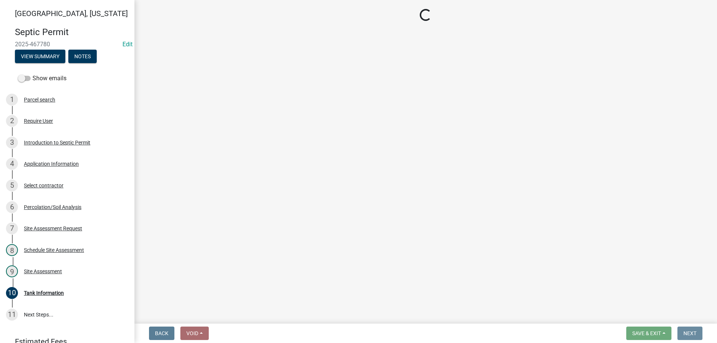
scroll to position [0, 0]
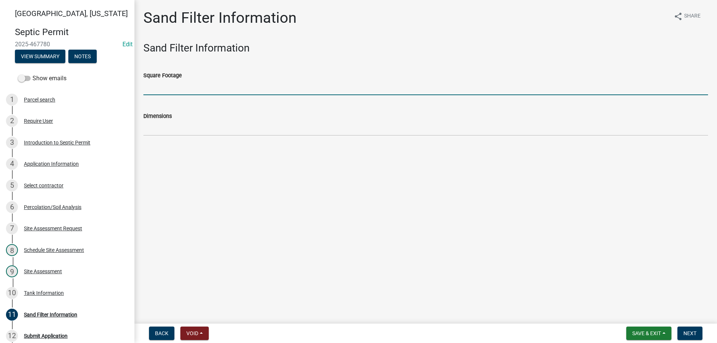
click at [164, 88] on input "Square Footage" at bounding box center [425, 87] width 565 height 15
type input "1200"
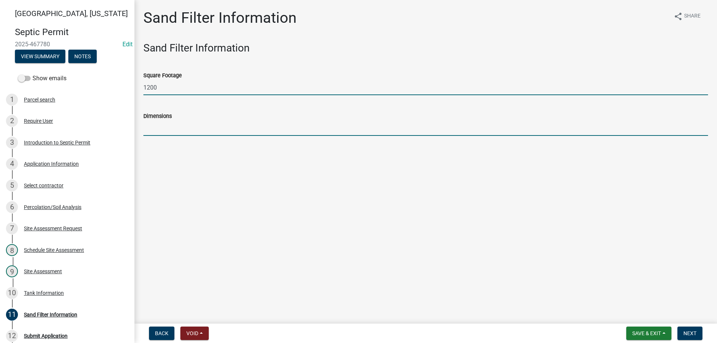
click at [163, 123] on input "Dimensions" at bounding box center [425, 128] width 565 height 15
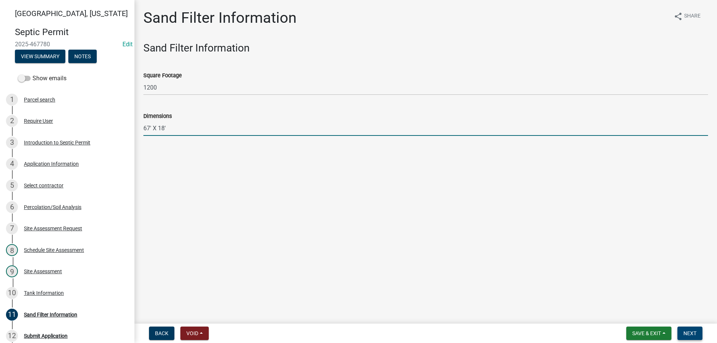
type input "67' X 18'"
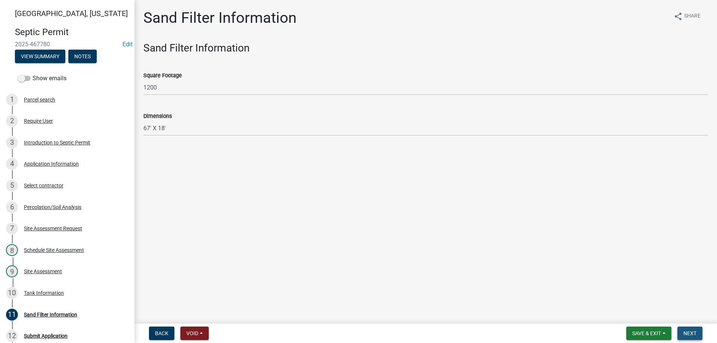
click at [686, 334] on span "Next" at bounding box center [690, 334] width 13 height 6
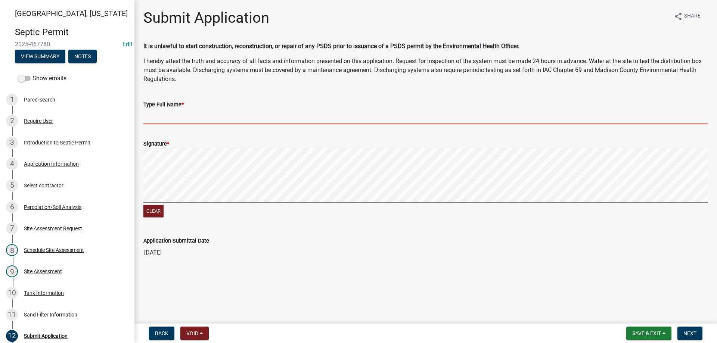
click at [184, 117] on input "Type Full Name *" at bounding box center [425, 116] width 565 height 15
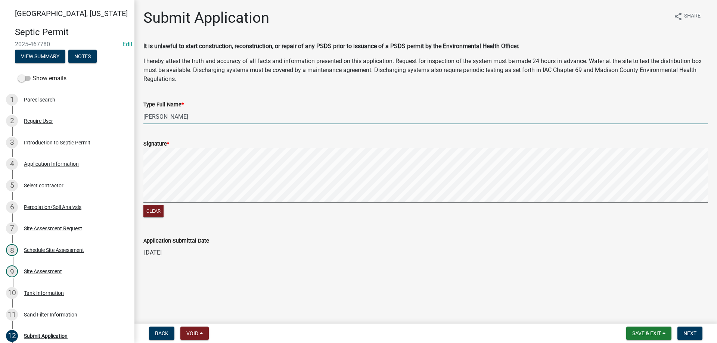
type input "[PERSON_NAME]"
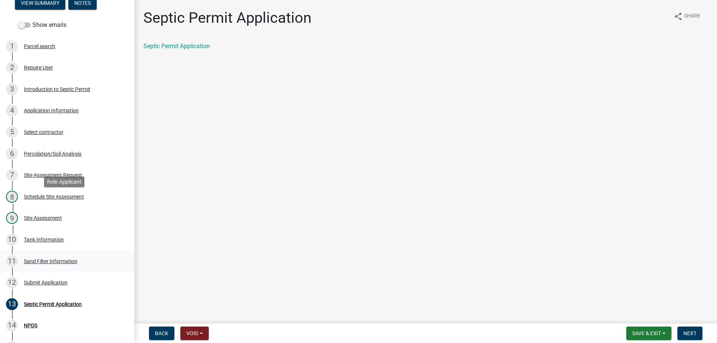
scroll to position [112, 0]
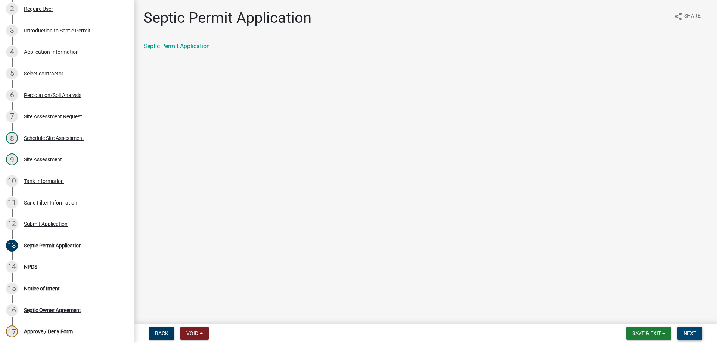
click at [687, 335] on span "Next" at bounding box center [690, 334] width 13 height 6
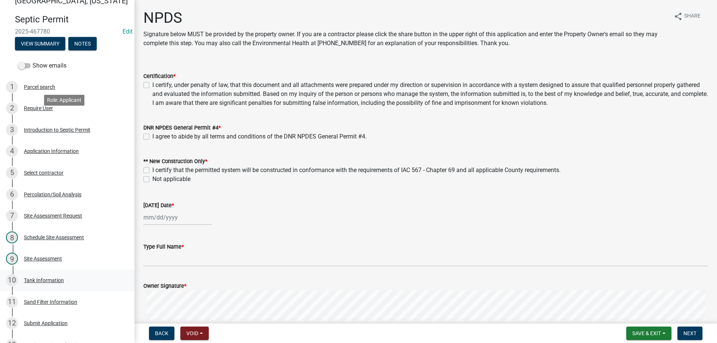
scroll to position [0, 0]
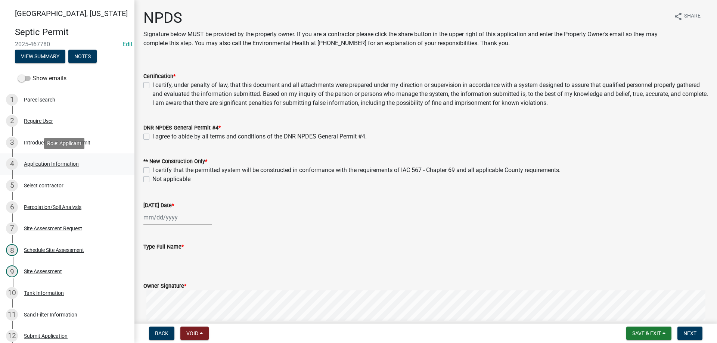
click at [50, 164] on div "Application Information" at bounding box center [51, 163] width 55 height 5
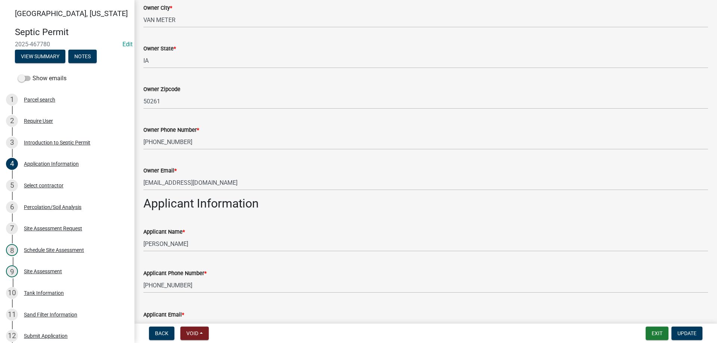
scroll to position [187, 0]
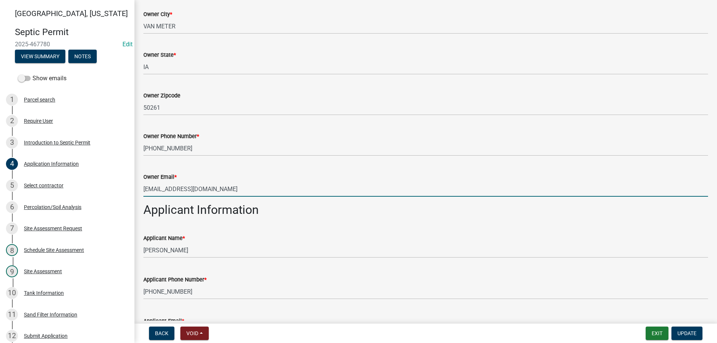
drag, startPoint x: 217, startPoint y: 189, endPoint x: 141, endPoint y: 186, distance: 76.3
click at [141, 186] on div "Owner Email * [EMAIL_ADDRESS][DOMAIN_NAME]" at bounding box center [426, 179] width 576 height 35
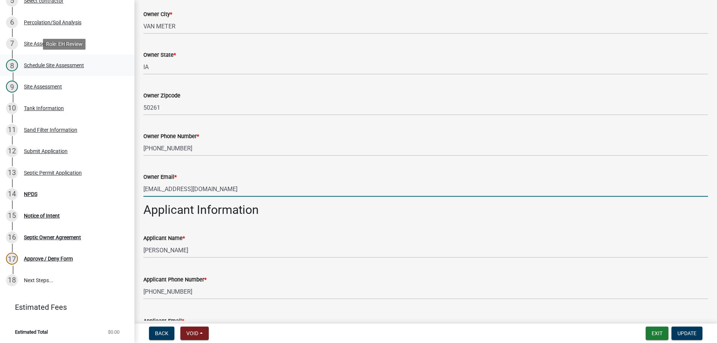
scroll to position [185, 0]
click at [35, 192] on div "NPDS" at bounding box center [30, 193] width 13 height 5
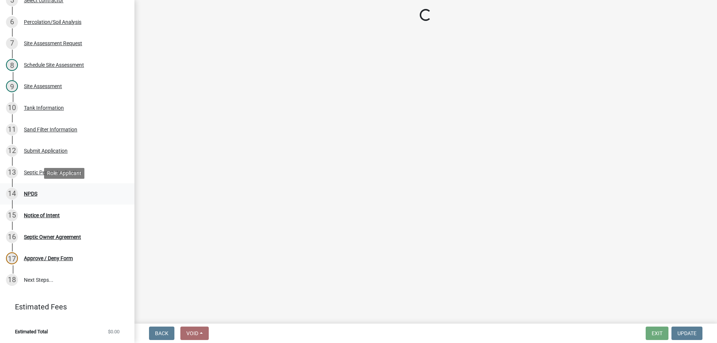
scroll to position [0, 0]
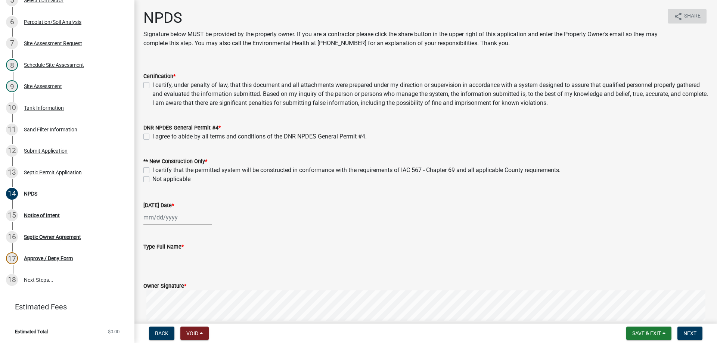
click at [689, 12] on span "Share" at bounding box center [692, 16] width 16 height 9
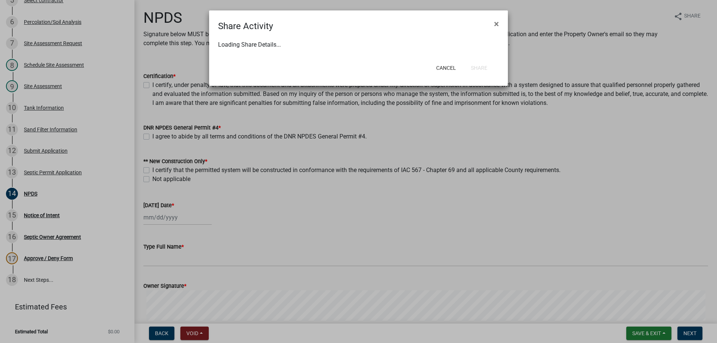
select select "1"
select select "0"
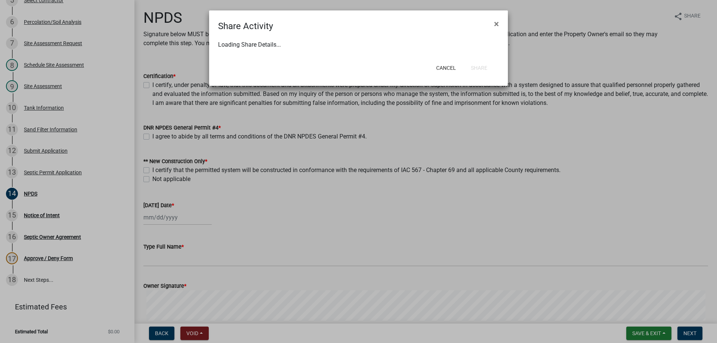
select select "0"
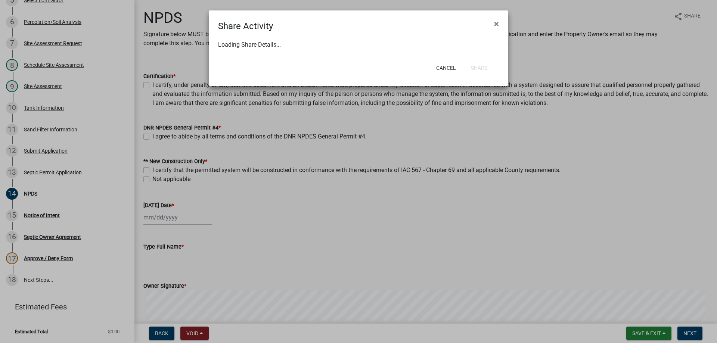
select select "0"
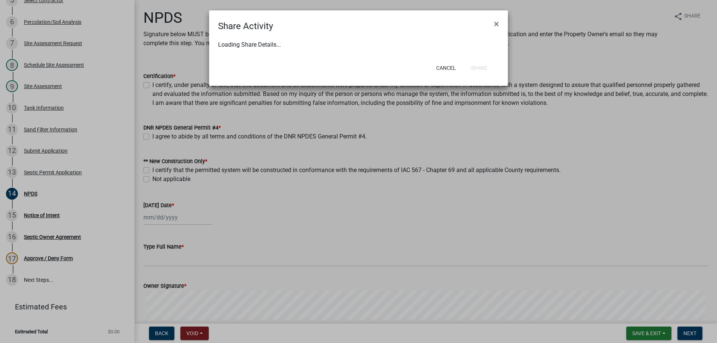
select select "0"
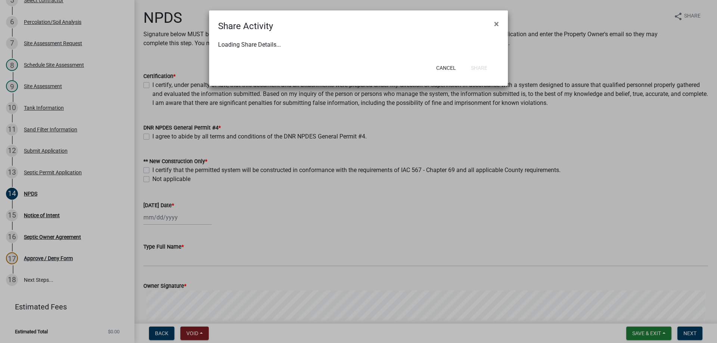
select select "0"
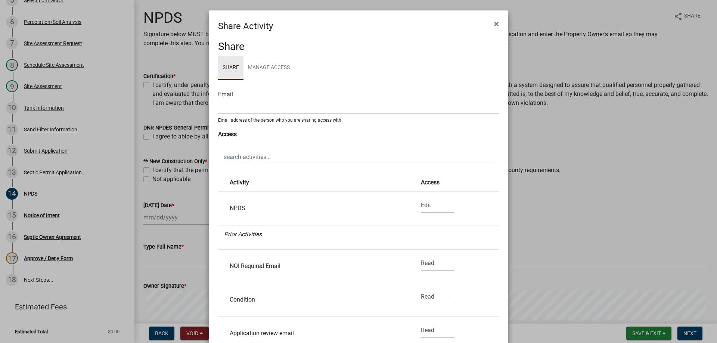
click at [227, 68] on link "Share" at bounding box center [230, 68] width 25 height 24
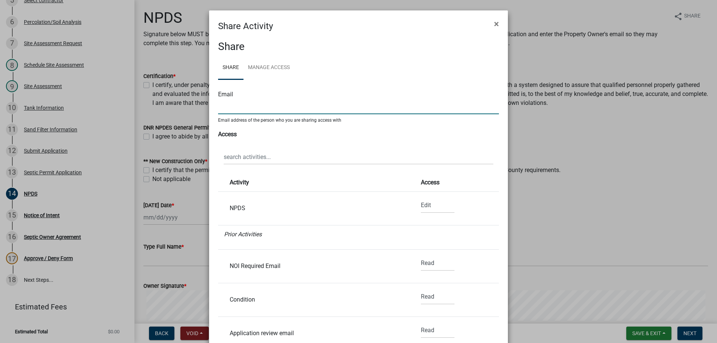
click at [299, 106] on input "text" at bounding box center [358, 106] width 281 height 15
paste input "[EMAIL_ADDRESS][DOMAIN_NAME]"
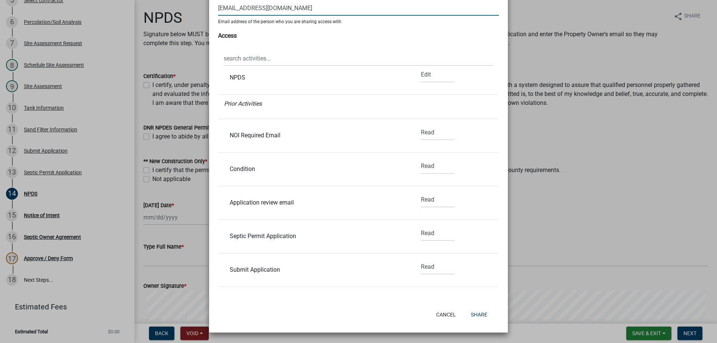
scroll to position [75, 0]
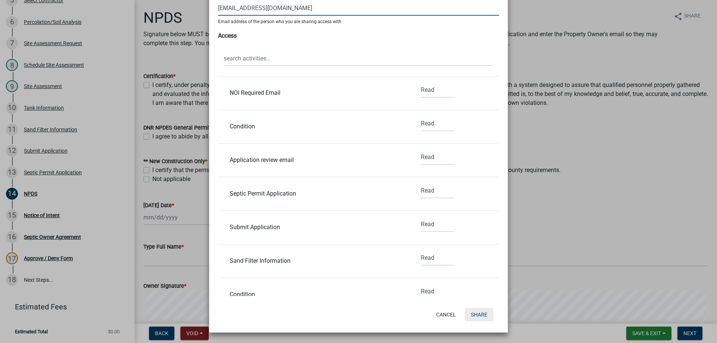
type input "[EMAIL_ADDRESS][DOMAIN_NAME]"
click at [475, 312] on button "Share" at bounding box center [479, 314] width 28 height 13
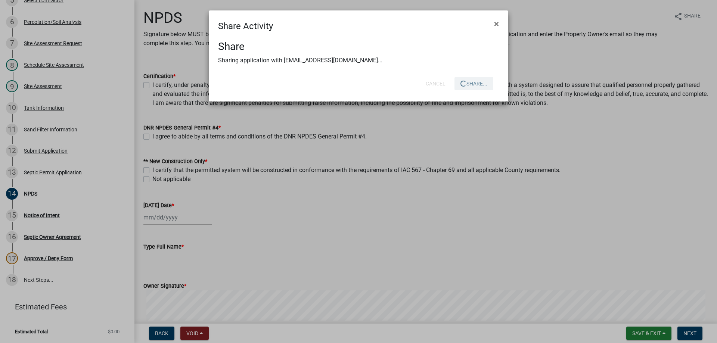
scroll to position [0, 0]
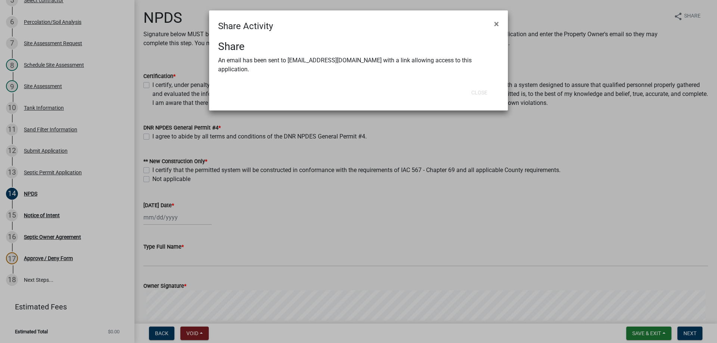
click at [584, 276] on ngb-modal-window "Share Activity × Share An email has been sent to angelesben442@gmail.com with a…" at bounding box center [358, 171] width 717 height 343
